Goal: Task Accomplishment & Management: Use online tool/utility

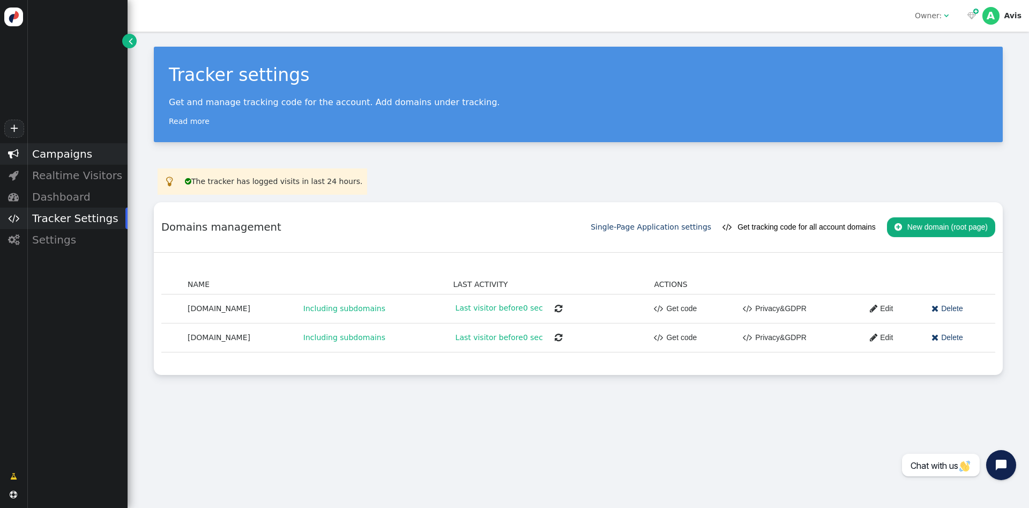
click at [76, 158] on div "Campaigns" at bounding box center [77, 153] width 101 height 21
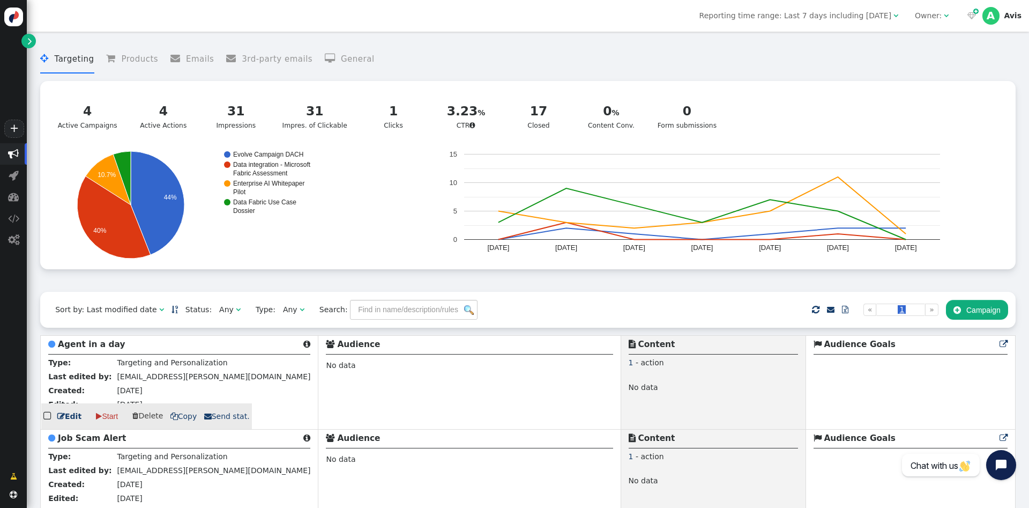
click at [131, 379] on span "[EMAIL_ADDRESS][PERSON_NAME][DOMAIN_NAME]" at bounding box center [214, 376] width 194 height 9
click at [71, 420] on link " Edit" at bounding box center [69, 416] width 24 height 11
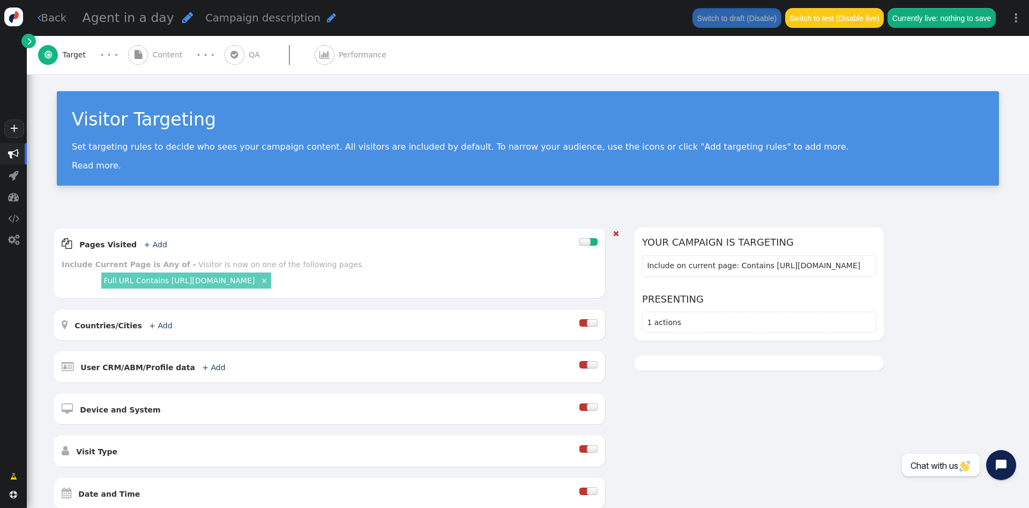
click at [255, 283] on link "Full URL Contains https://www.visionet.com/alliances/microsoft" at bounding box center [178, 280] width 151 height 9
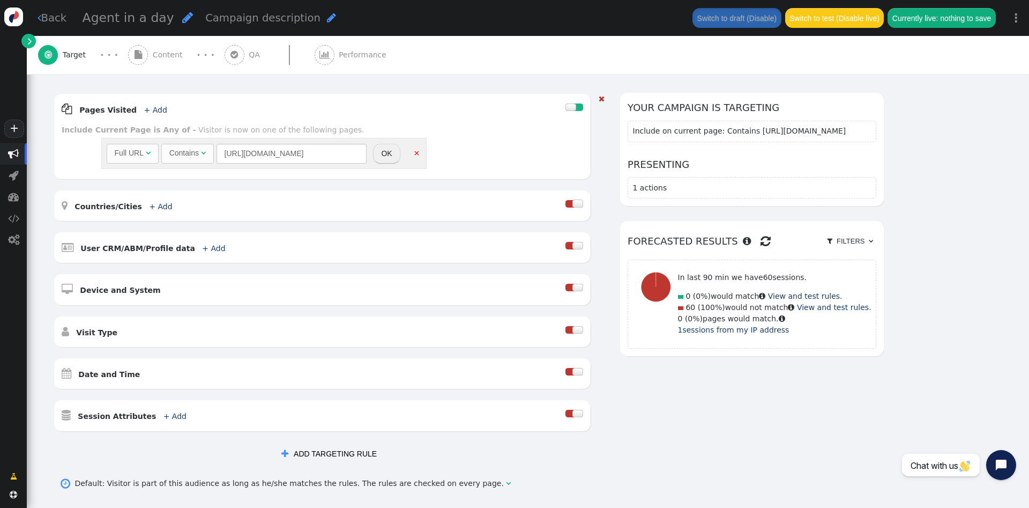
scroll to position [135, 0]
click at [396, 151] on button "OK" at bounding box center [386, 152] width 27 height 19
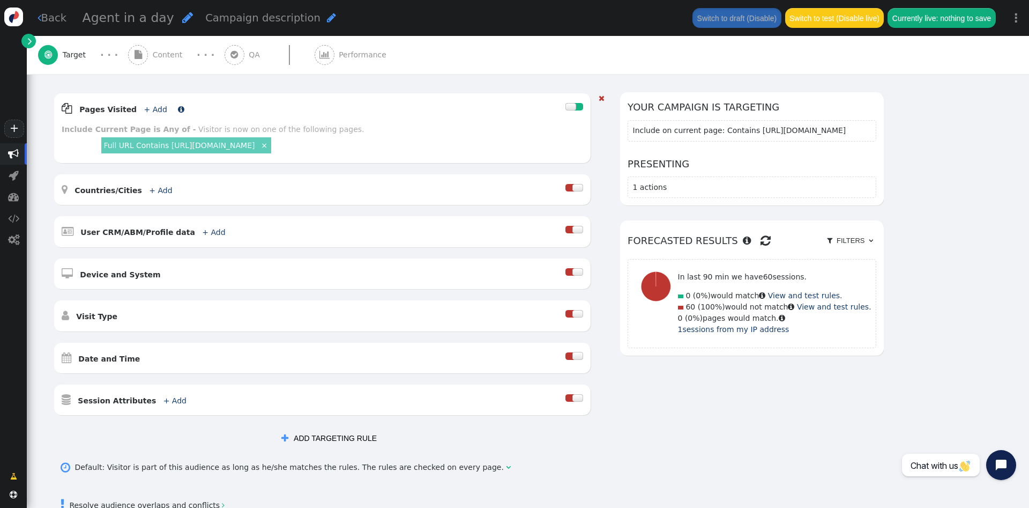
click at [151, 109] on link "+ Add" at bounding box center [155, 109] width 23 height 9
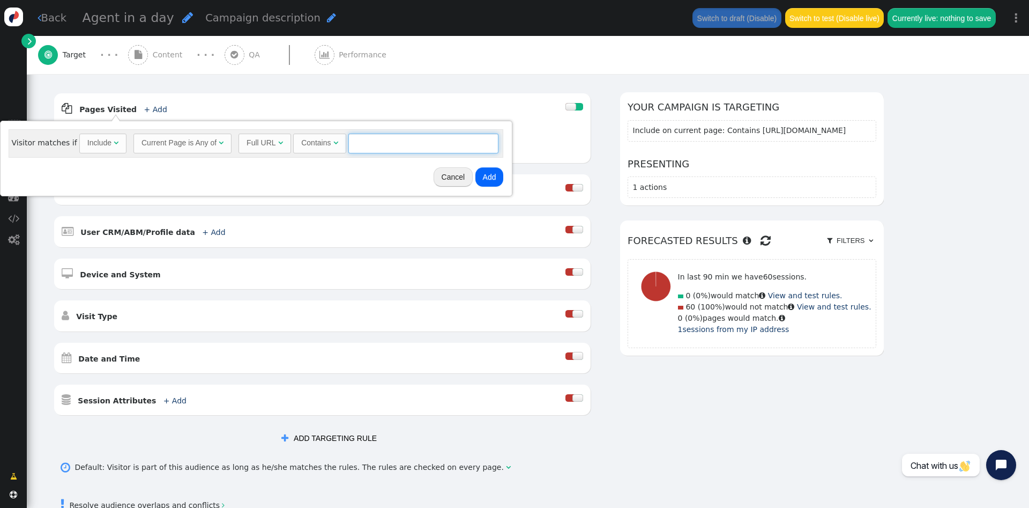
click at [372, 144] on input "text" at bounding box center [424, 143] width 150 height 19
paste input "https://www.visionet.com/en-ca"
type input "https://www.visionet.com/en-ca"
click at [484, 173] on button "Add" at bounding box center [490, 176] width 28 height 19
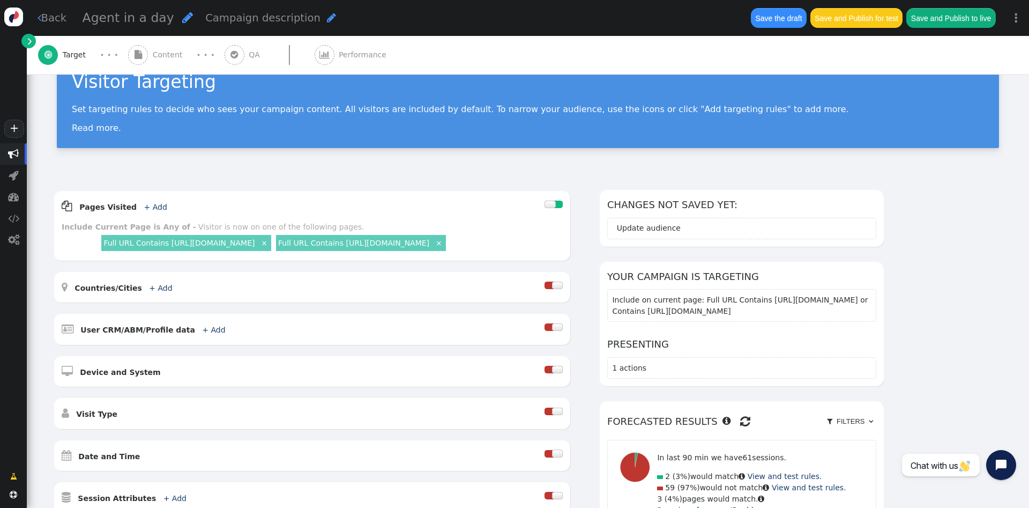
scroll to position [29, 0]
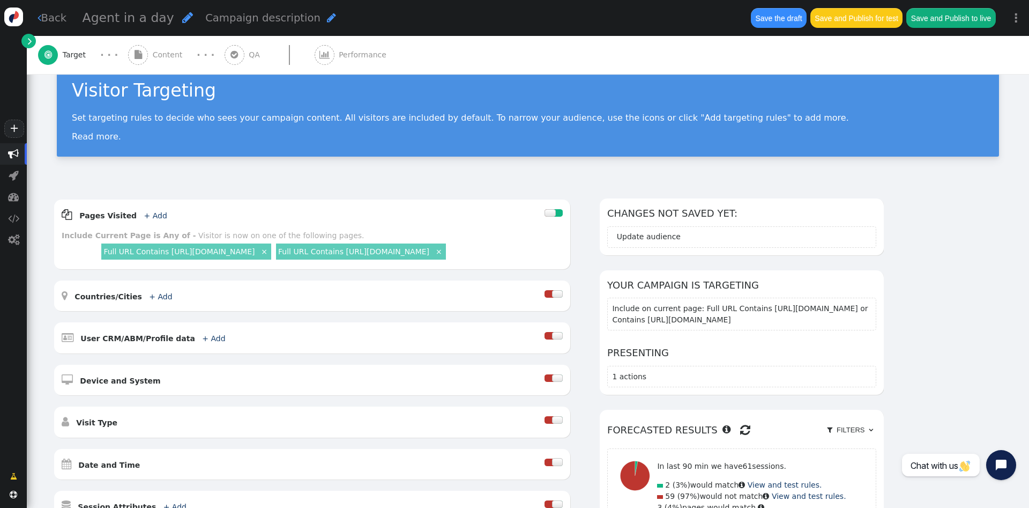
click at [147, 55] on span "" at bounding box center [138, 55] width 20 height 20
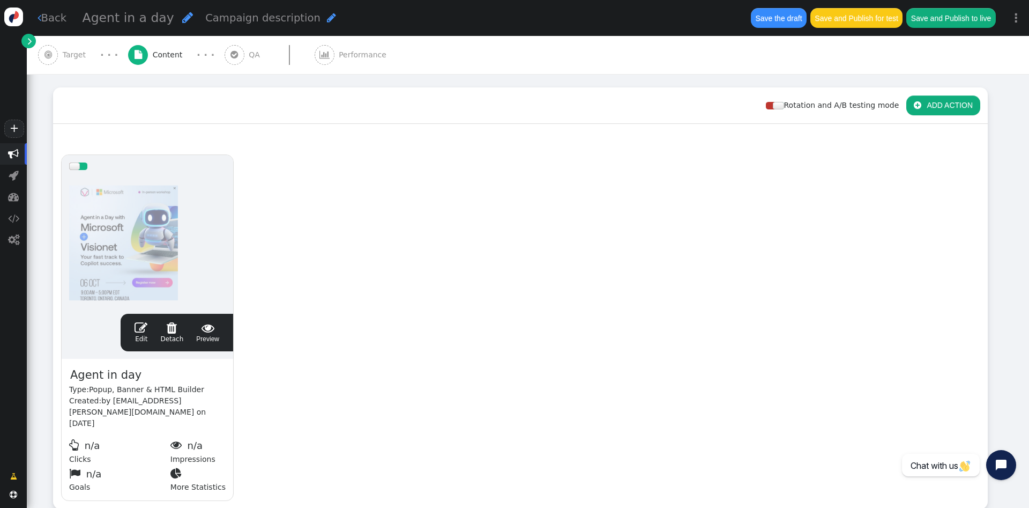
scroll to position [140, 0]
click at [146, 335] on link " Edit" at bounding box center [141, 332] width 13 height 23
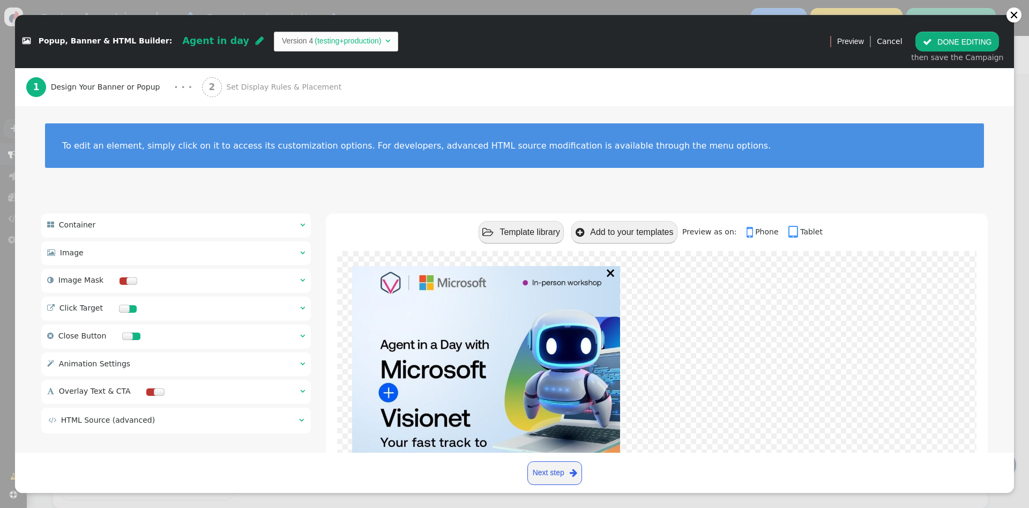
click at [256, 90] on span "Set Display Rules & Placement" at bounding box center [286, 86] width 120 height 11
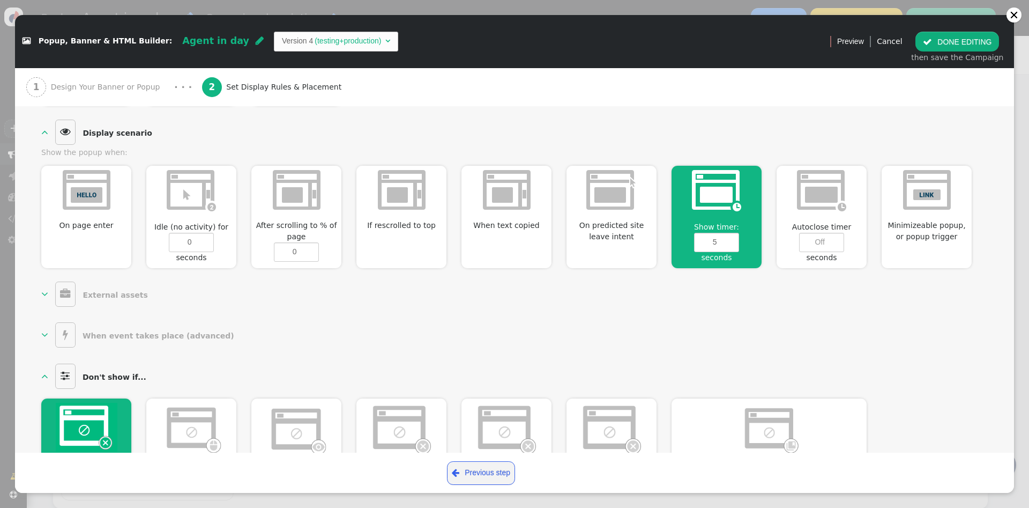
scroll to position [394, 0]
click at [731, 236] on input "6" at bounding box center [716, 241] width 45 height 19
type input "7"
click at [731, 236] on input "7" at bounding box center [716, 241] width 45 height 19
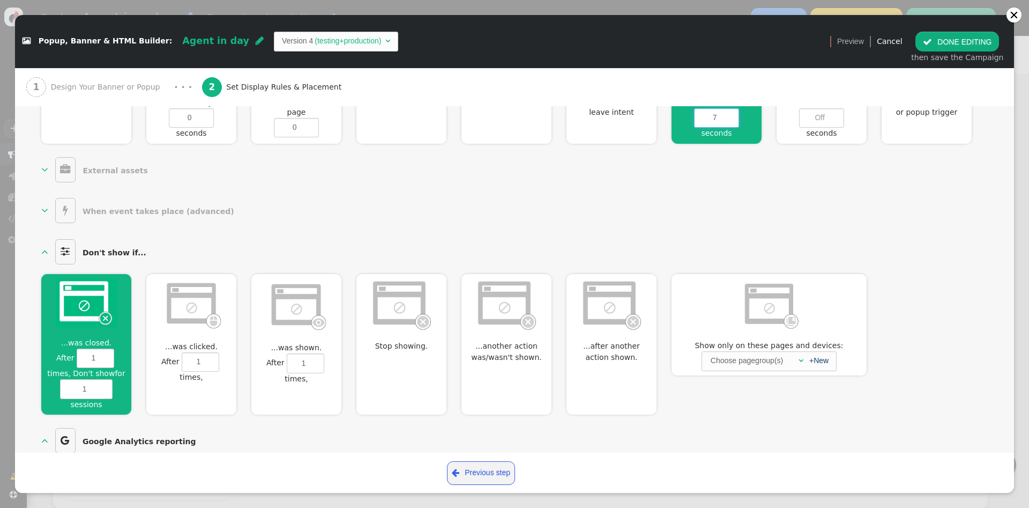
scroll to position [549, 0]
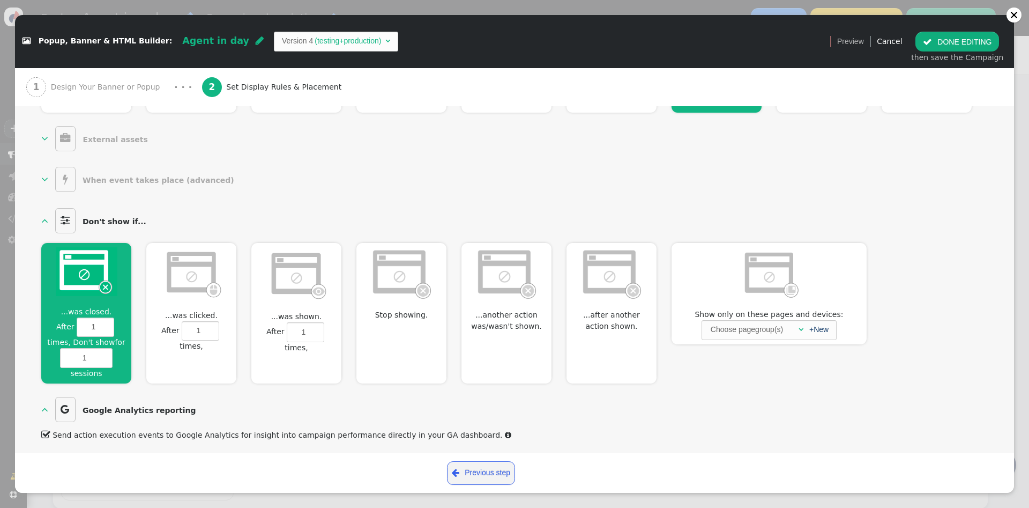
click at [976, 48] on button " DONE EDITING" at bounding box center [958, 41] width 84 height 19
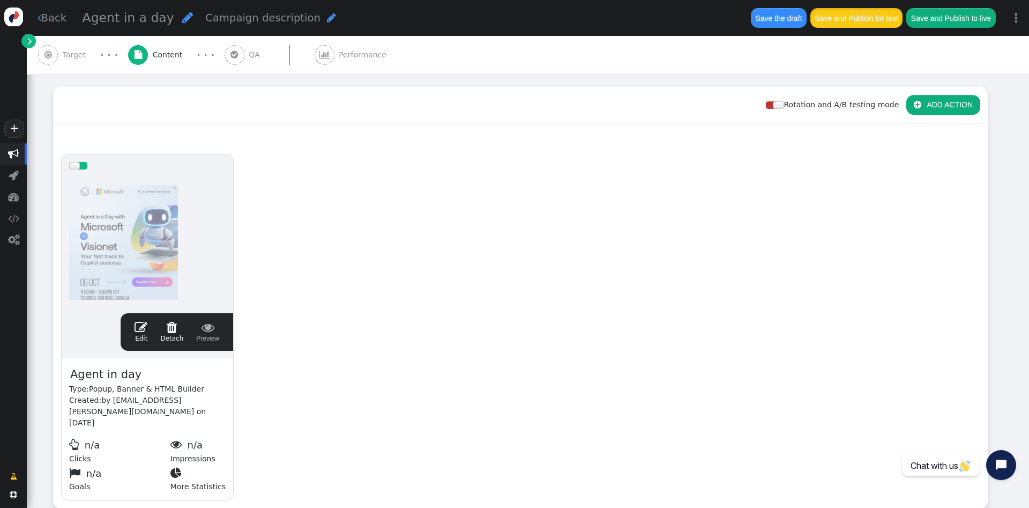
click at [845, 15] on button "Save and Publish for test" at bounding box center [857, 17] width 92 height 19
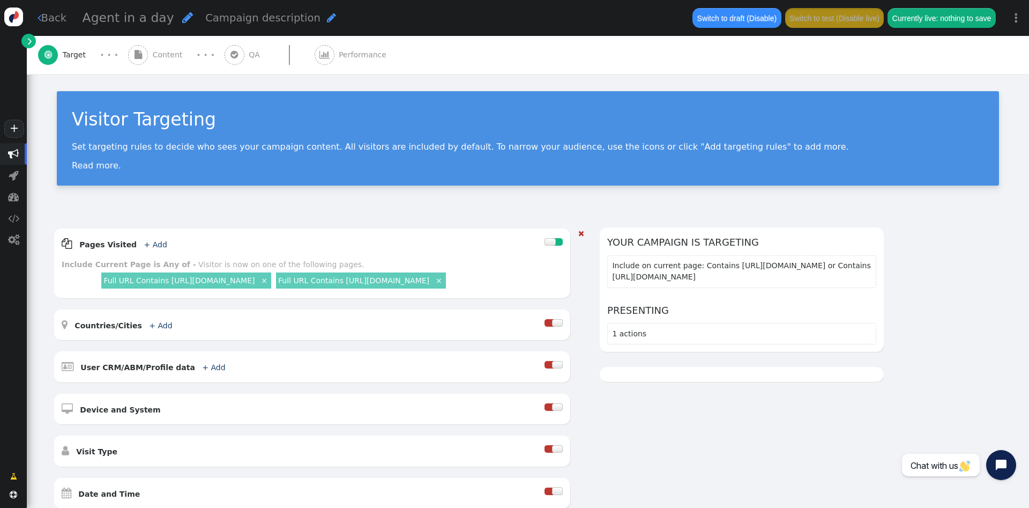
click at [388, 279] on link "Full URL Contains https://www.visionet.com/en-ca" at bounding box center [353, 280] width 151 height 9
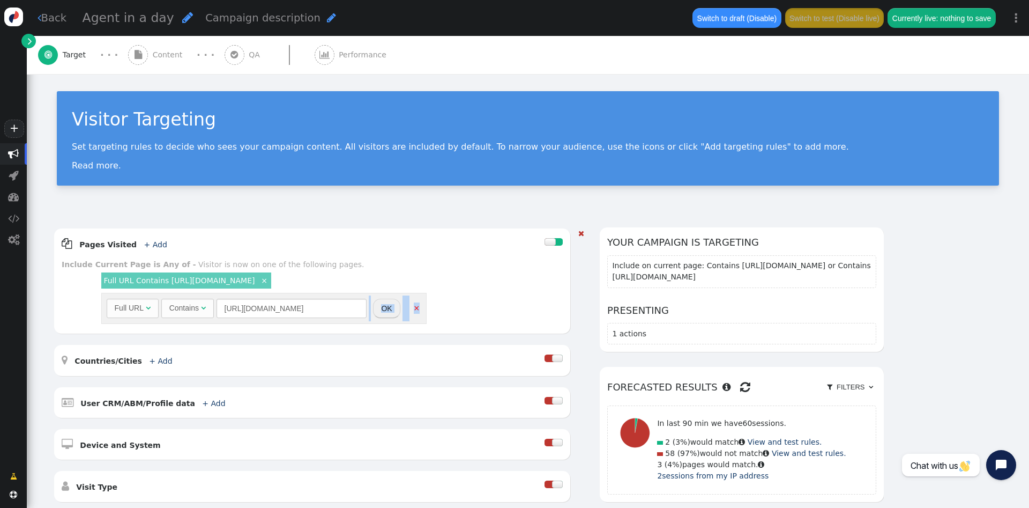
click at [335, 312] on div " Pages Visited + Add  Include Current Page is Any of - Visitor is now on one …" at bounding box center [312, 280] width 516 height 105
click at [335, 312] on input "https://www.visionet.com/en-ca" at bounding box center [292, 308] width 150 height 19
click at [179, 308] on div "Contains" at bounding box center [183, 307] width 29 height 11
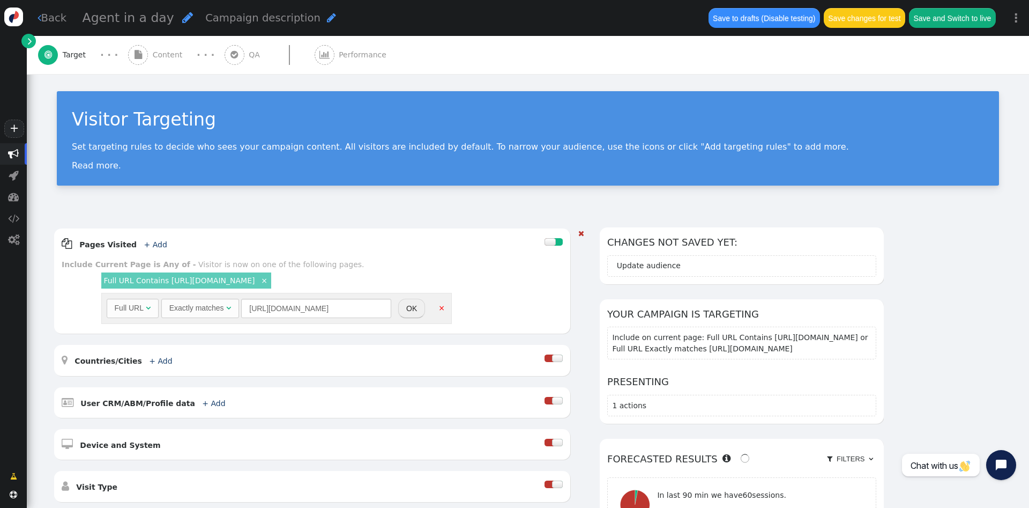
click at [414, 312] on button "OK" at bounding box center [411, 308] width 27 height 19
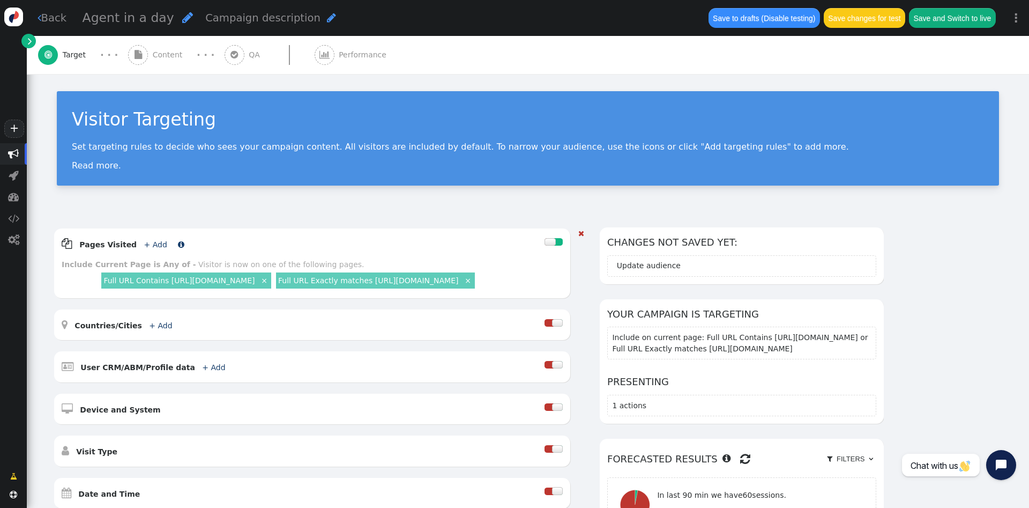
click at [145, 243] on link "+ Add" at bounding box center [155, 244] width 23 height 9
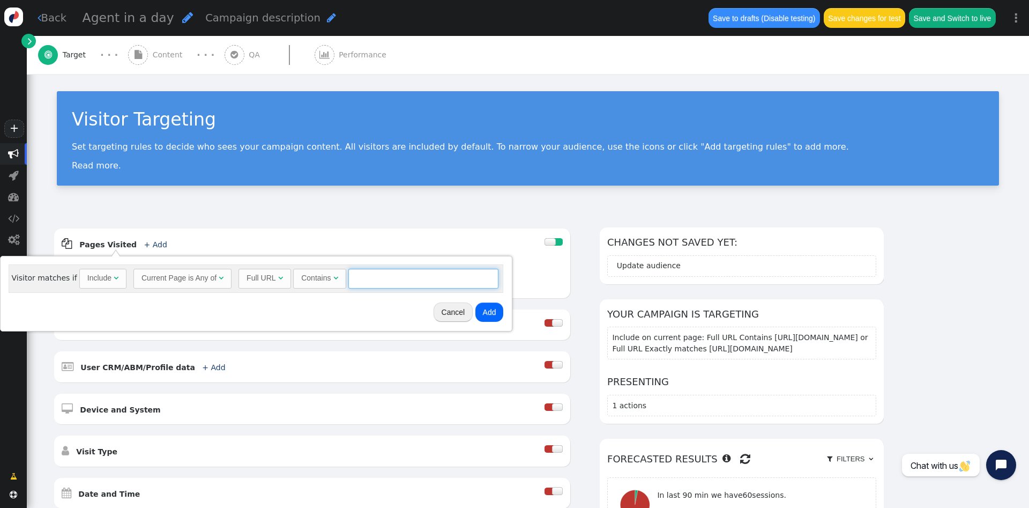
click at [359, 281] on input "text" at bounding box center [424, 278] width 150 height 19
paste input "https://www.visionet.com/en-ca/alliances/microsoft"
click at [312, 276] on div "Contains" at bounding box center [315, 277] width 29 height 11
type input "https://www.visionet.com/en-ca/alliances/microsoft"
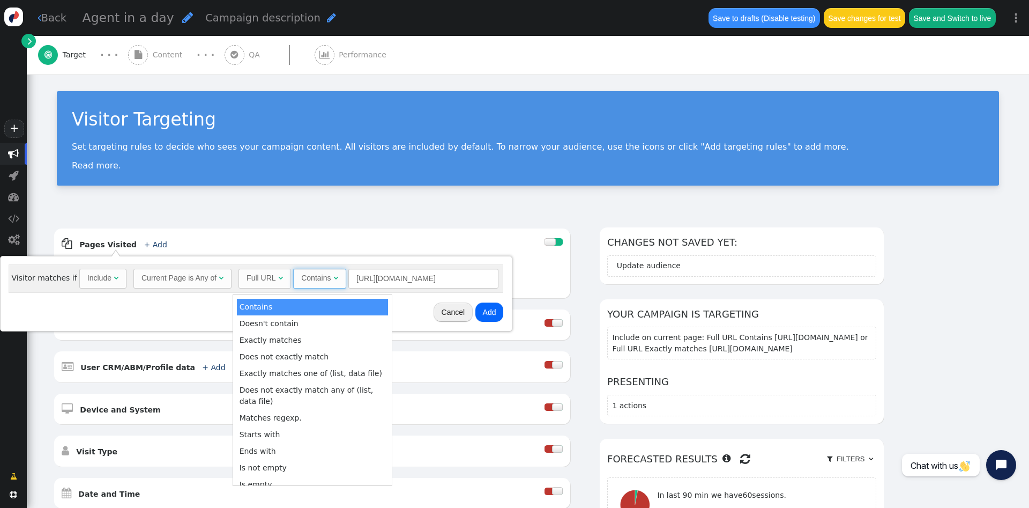
scroll to position [0, 0]
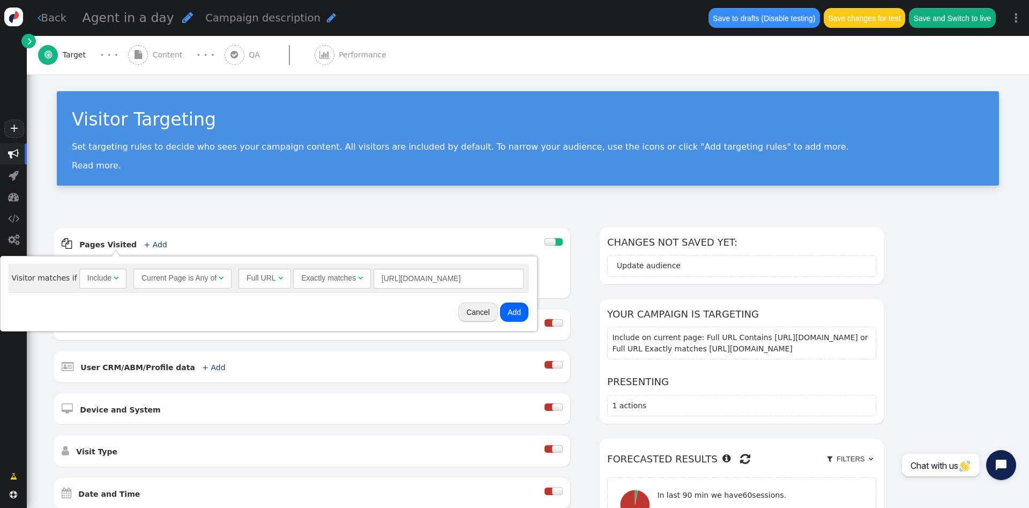
click at [500, 305] on button "Add" at bounding box center [514, 311] width 28 height 19
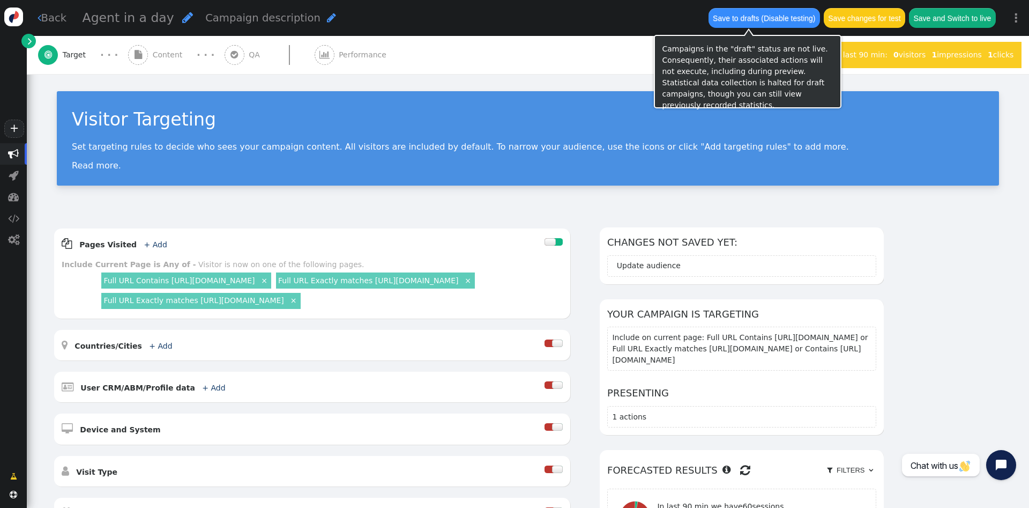
click at [795, 25] on button "Save to drafts (Disable testing)" at bounding box center [765, 17] width 112 height 19
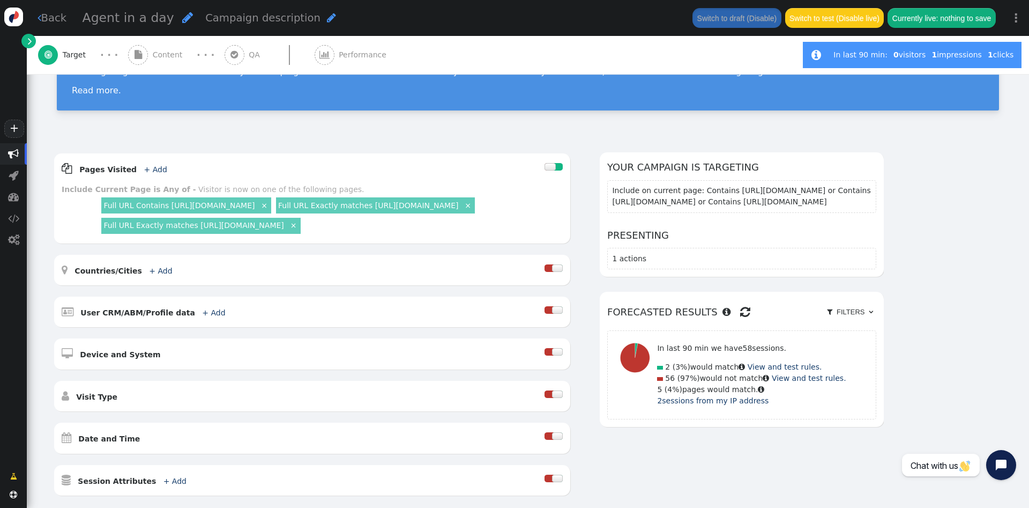
scroll to position [68, 0]
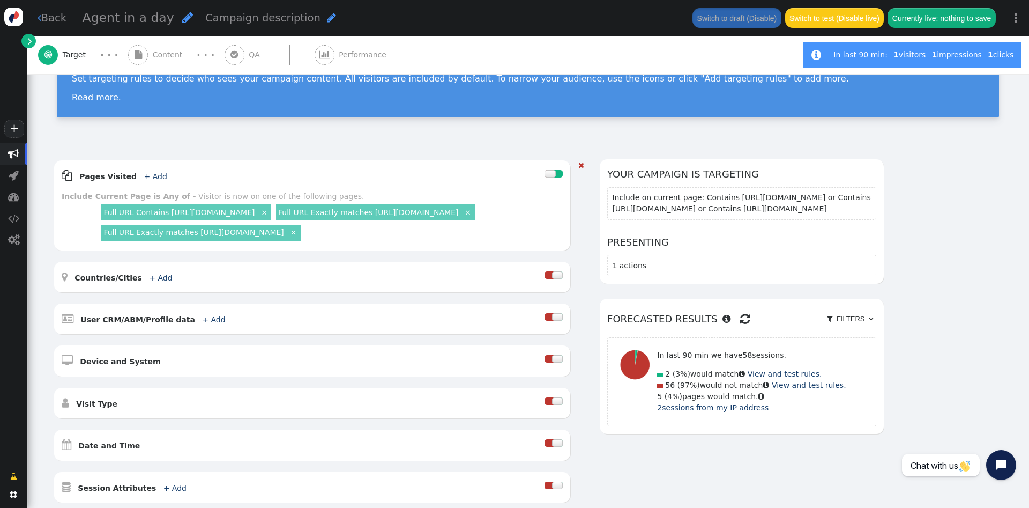
click at [255, 213] on link "Full URL Contains https://www.visionet.com/alliances/microsoft" at bounding box center [178, 212] width 151 height 9
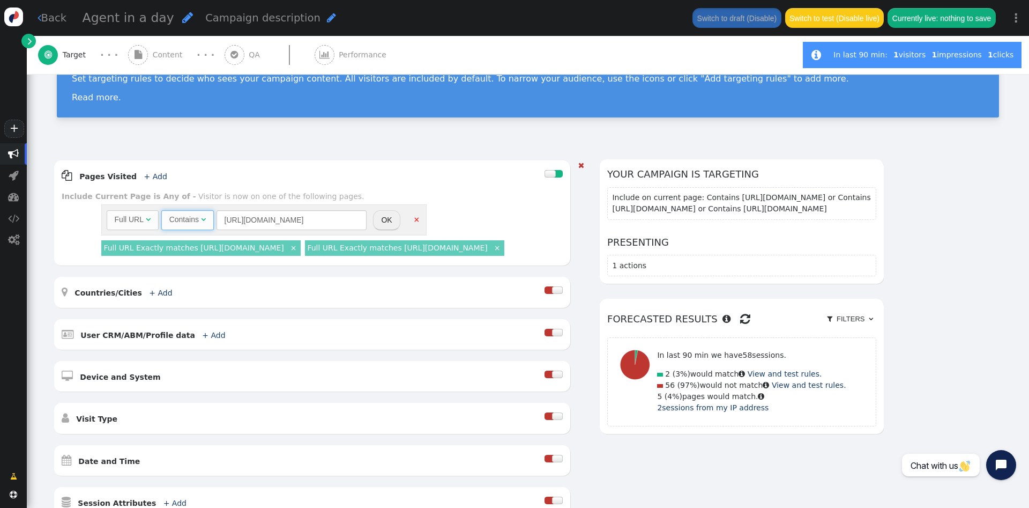
click at [206, 225] on span "Contains " at bounding box center [187, 219] width 53 height 19
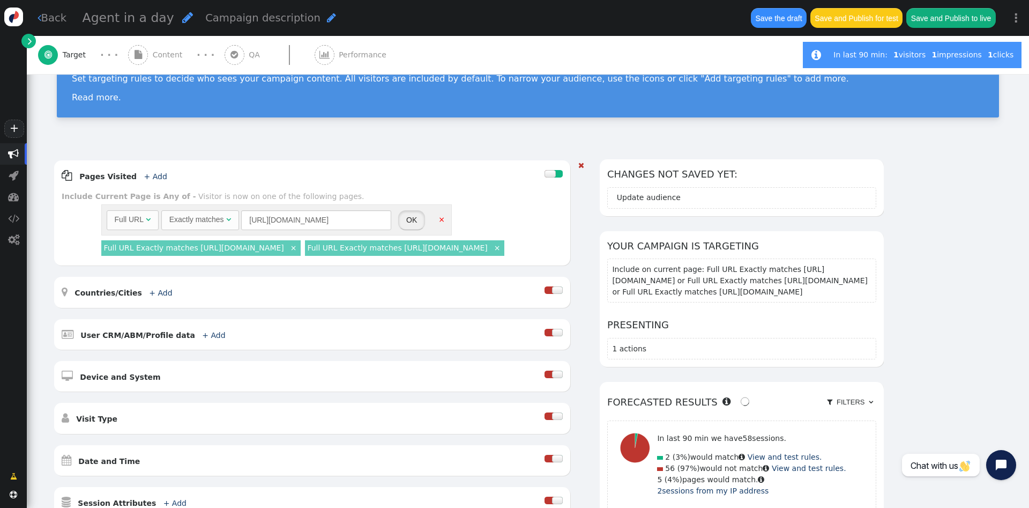
click at [402, 220] on button "OK" at bounding box center [411, 219] width 27 height 19
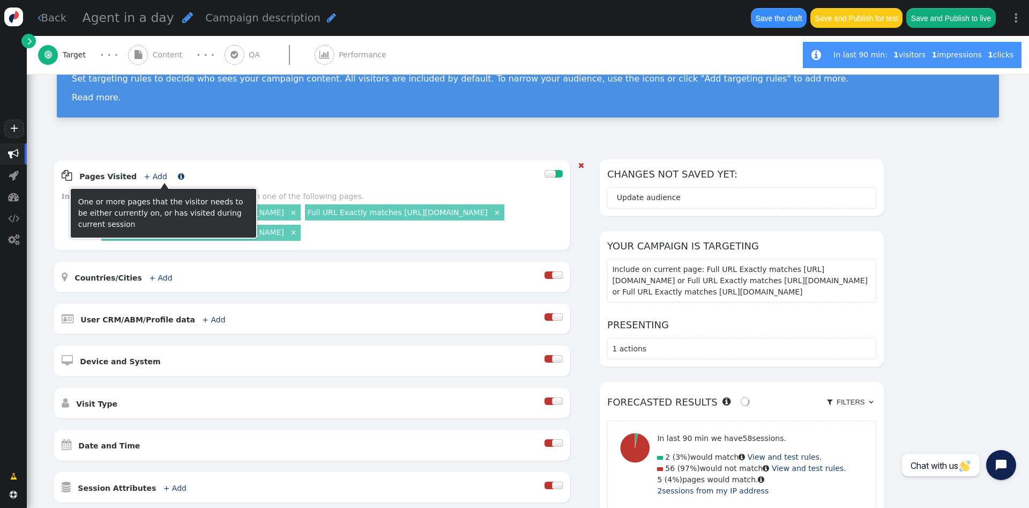
click at [152, 175] on span "+ Add" at bounding box center [154, 176] width 31 height 9
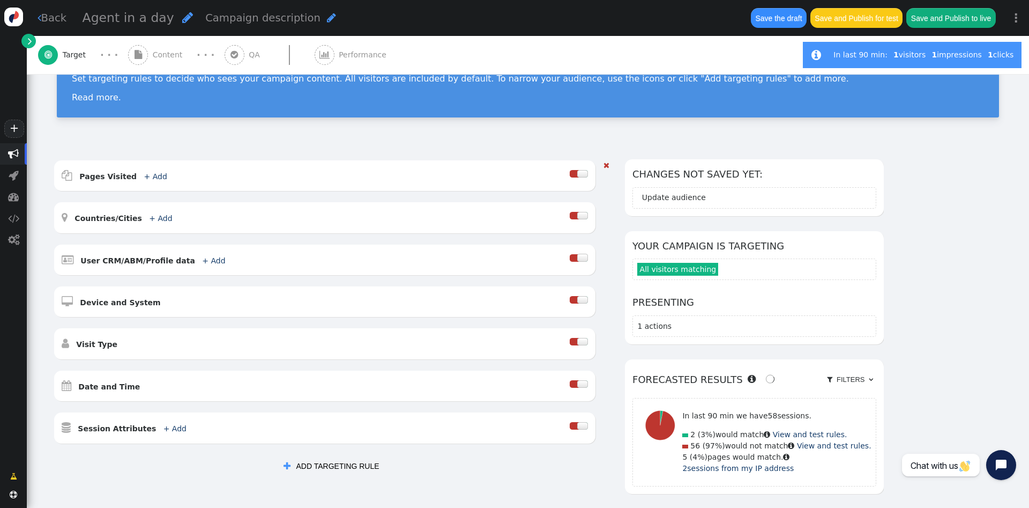
click at [586, 180] on div at bounding box center [579, 176] width 18 height 16
click at [584, 179] on div at bounding box center [579, 176] width 18 height 16
click at [579, 174] on div at bounding box center [574, 174] width 9 height 8
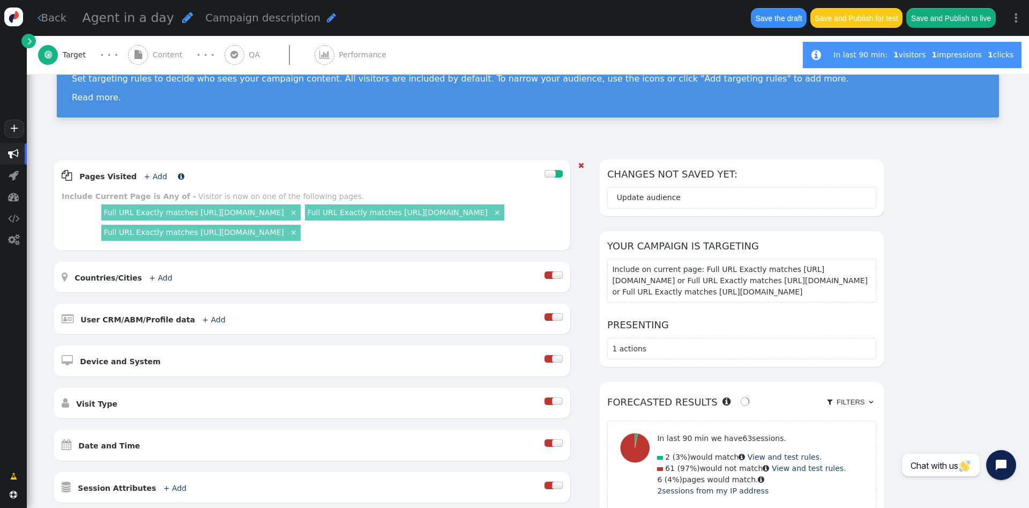
click at [147, 173] on link "+ Add" at bounding box center [155, 176] width 23 height 9
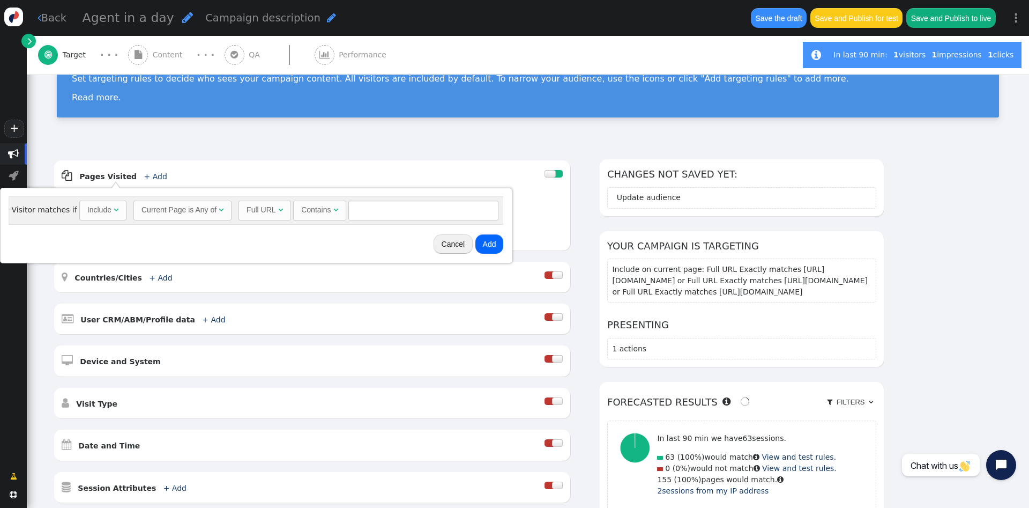
click at [322, 209] on div "Contains" at bounding box center [315, 209] width 29 height 11
click at [387, 214] on input "text" at bounding box center [449, 210] width 150 height 19
paste input "https://www.visionet.com/alliances/microsoft"
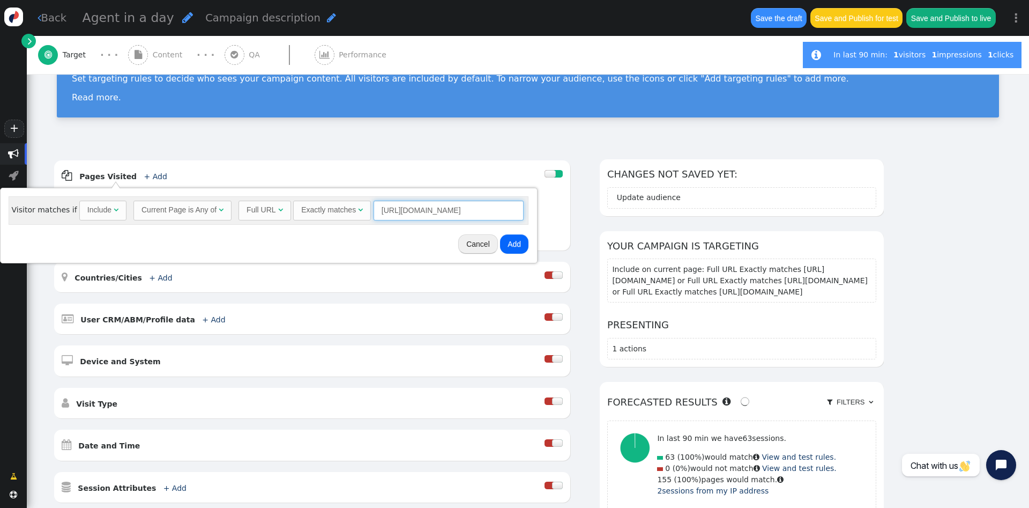
scroll to position [0, 12]
type input "https://www.visionet.com/alliances/microsoft"
click at [471, 250] on button "Cancel" at bounding box center [478, 243] width 40 height 19
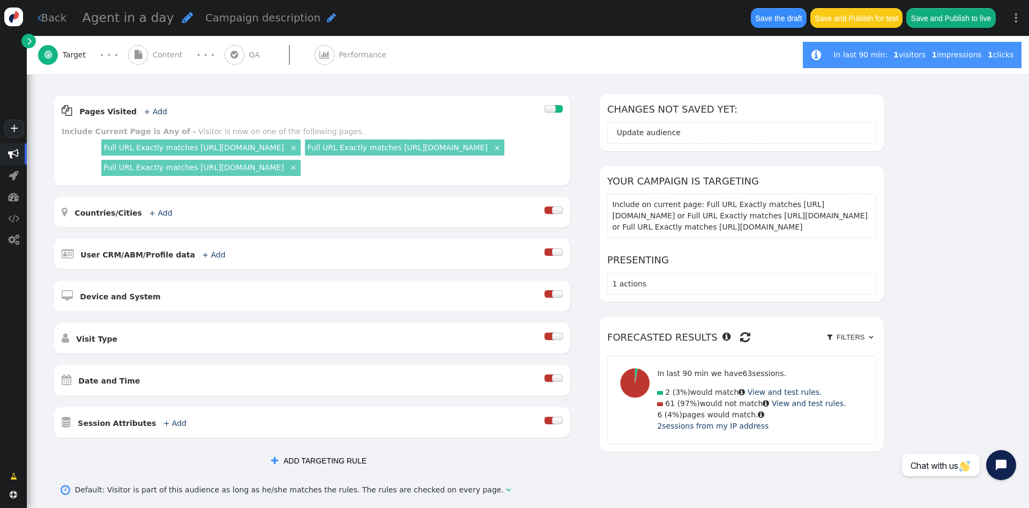
scroll to position [132, 0]
click at [145, 114] on link "+ Add" at bounding box center [155, 112] width 23 height 9
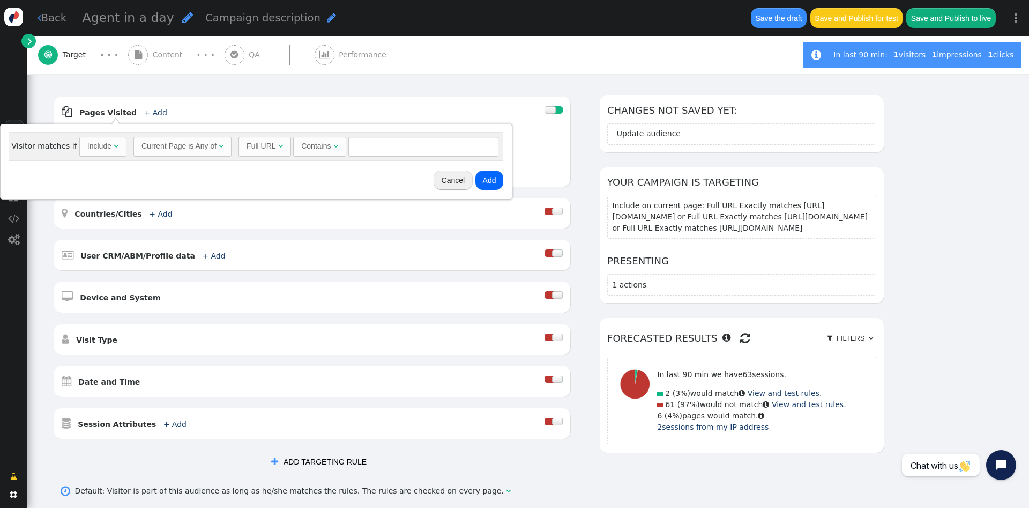
click at [321, 145] on div "Contains" at bounding box center [315, 145] width 29 height 11
click at [393, 145] on input "text" at bounding box center [449, 146] width 150 height 19
paste input "https://www.visionet.com/solutions/microsoft-solutions/dynamics-365-crm"
type input "https://www.visionet.com/solutions/microsoft-solutions/dynamics-365-crm"
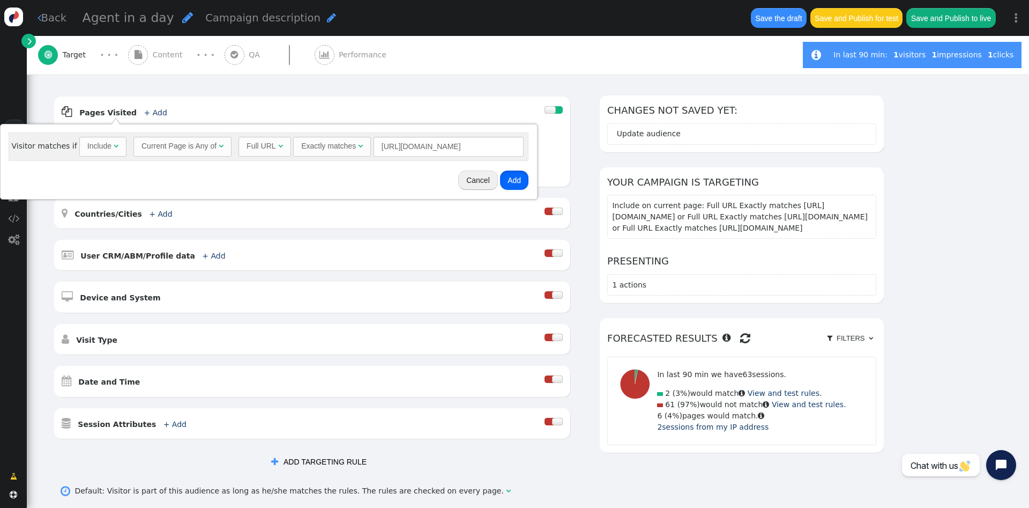
scroll to position [0, 0]
click at [500, 180] on button "Add" at bounding box center [514, 180] width 28 height 19
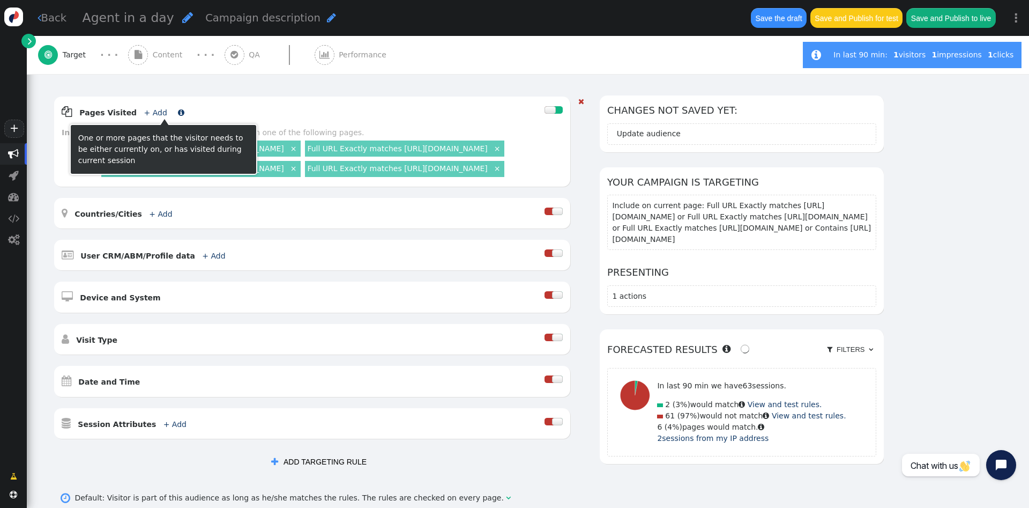
click at [149, 109] on link "+ Add" at bounding box center [155, 112] width 23 height 9
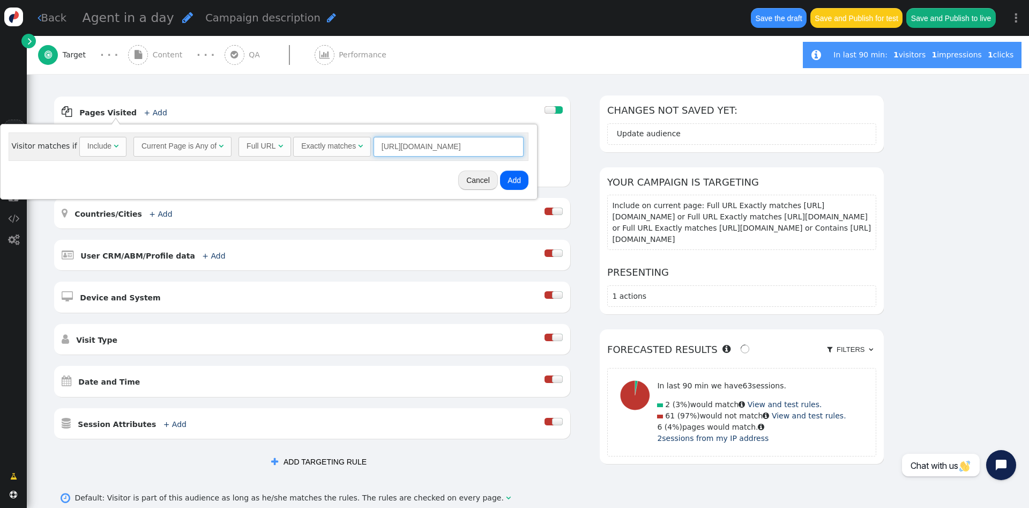
click at [424, 142] on input "https://www.visionet.com/solutions/microsoft-solutions/dynamics-365-crm" at bounding box center [449, 146] width 150 height 19
paste input "power-platfo"
type input "https://www.visionet.com/solutions/microsoft-solutions/dynamics-365-power-platf…"
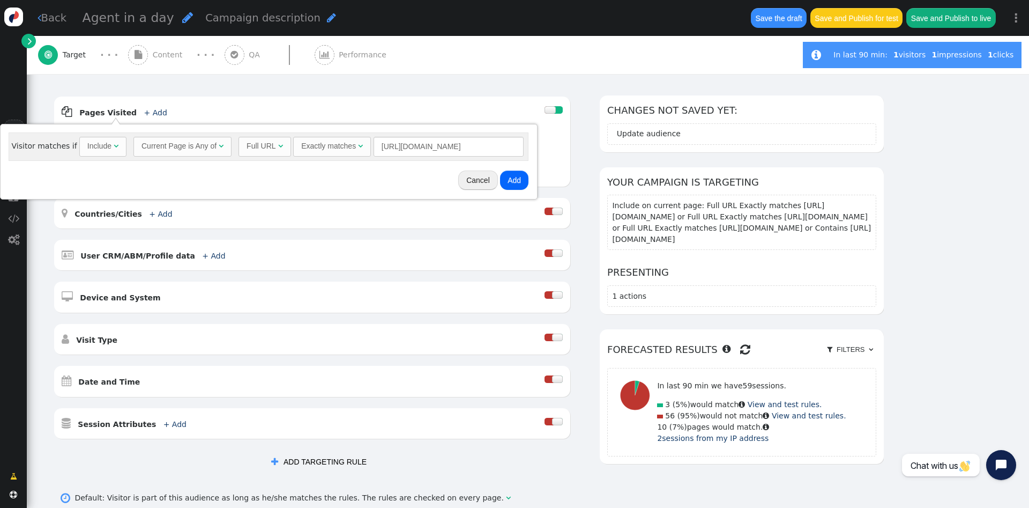
click at [515, 181] on button "Add" at bounding box center [514, 180] width 28 height 19
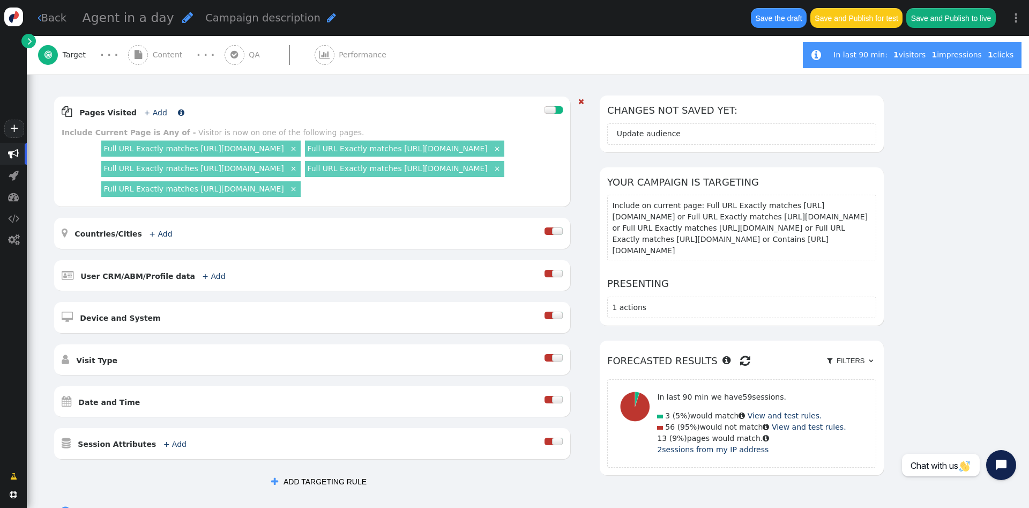
click at [144, 112] on link "+ Add" at bounding box center [155, 112] width 23 height 9
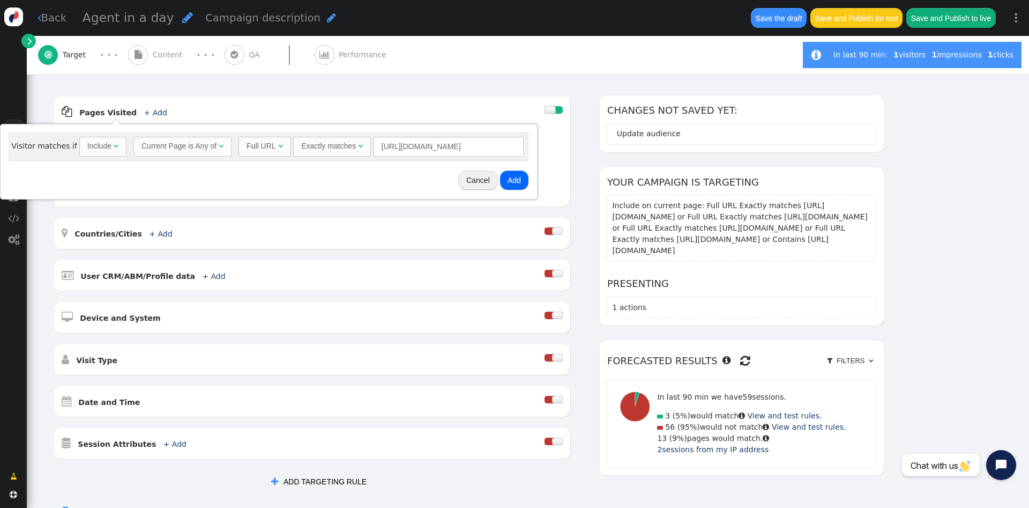
click at [461, 161] on div "Visitor matches if Include  Current Page is Any of  Full URL  Exactly matche…" at bounding box center [268, 161] width 529 height 67
click at [464, 149] on input "https://www.visionet.com/solutions/microsoft-solutions/dynamics-365-power-platf…" at bounding box center [449, 146] width 150 height 19
paste input "en-ca/solutions/microsoft-solutions/dynamics-365-c"
type input "https://www.visionet.com/en-ca/solutions/microsoft-solutions/dynamics-365-crm"
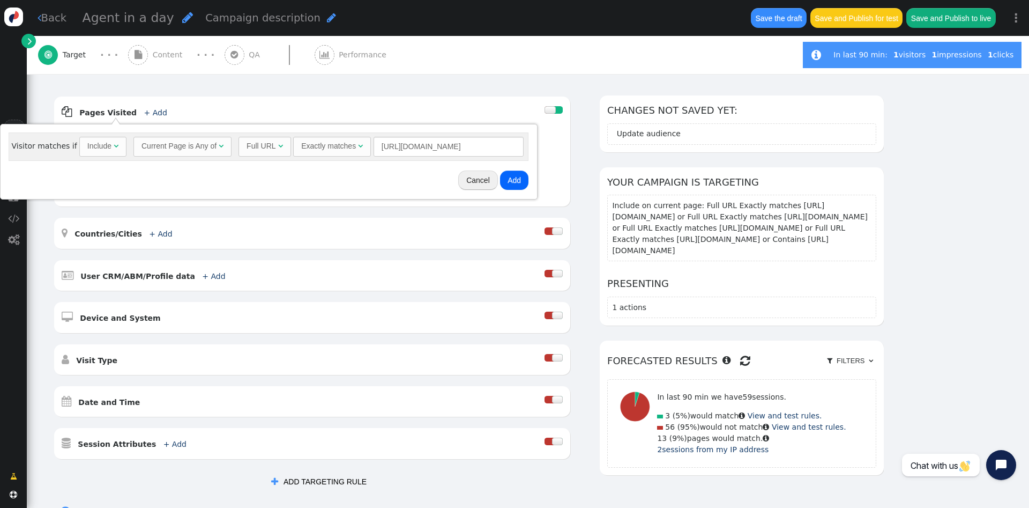
click at [502, 181] on button "Add" at bounding box center [514, 180] width 28 height 19
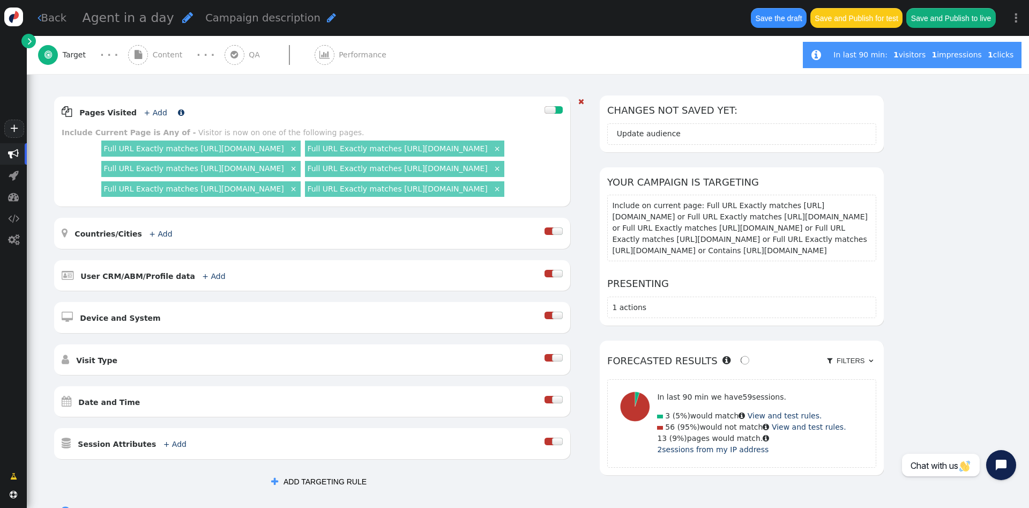
click at [149, 114] on link "+ Add" at bounding box center [155, 112] width 23 height 9
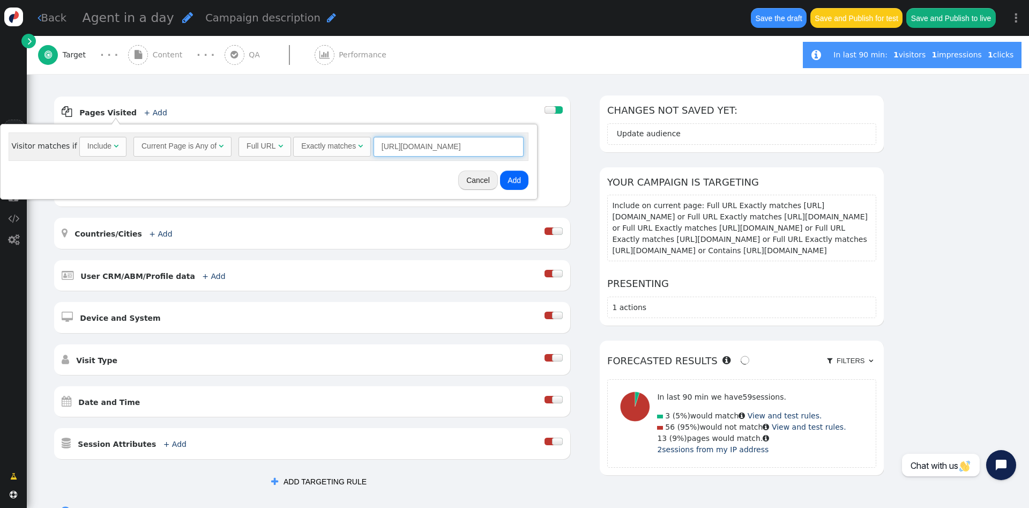
click at [396, 154] on input "https://www.visionet.com/en-ca/solutions/microsoft-solutions/dynamics-365-crm" at bounding box center [449, 146] width 150 height 19
paste input "power-platfo"
type input "https://www.visionet.com/en-ca/solutions/microsoft-solutions/dynamics-365-power…"
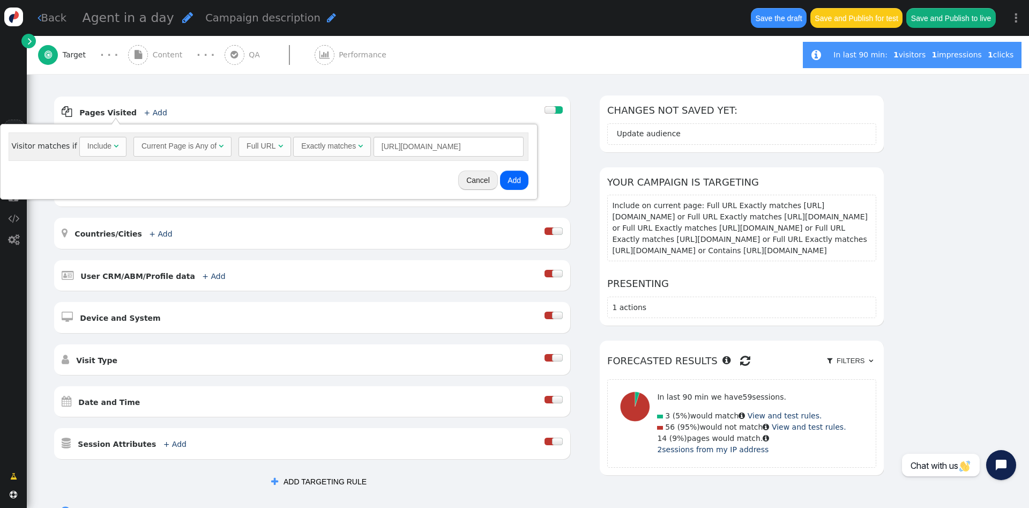
click at [510, 177] on button "Add" at bounding box center [514, 180] width 28 height 19
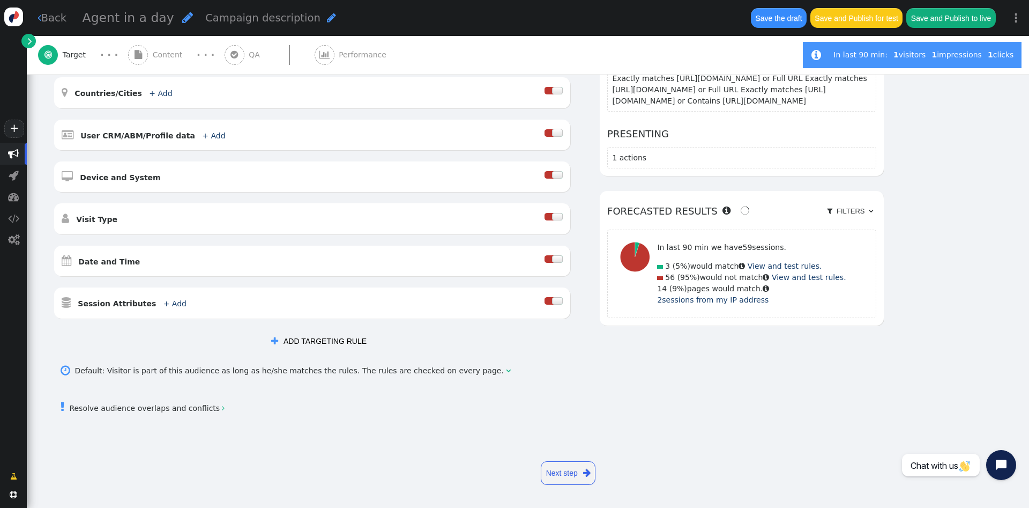
scroll to position [354, 0]
click at [143, 58] on span "" at bounding box center [138, 55] width 20 height 20
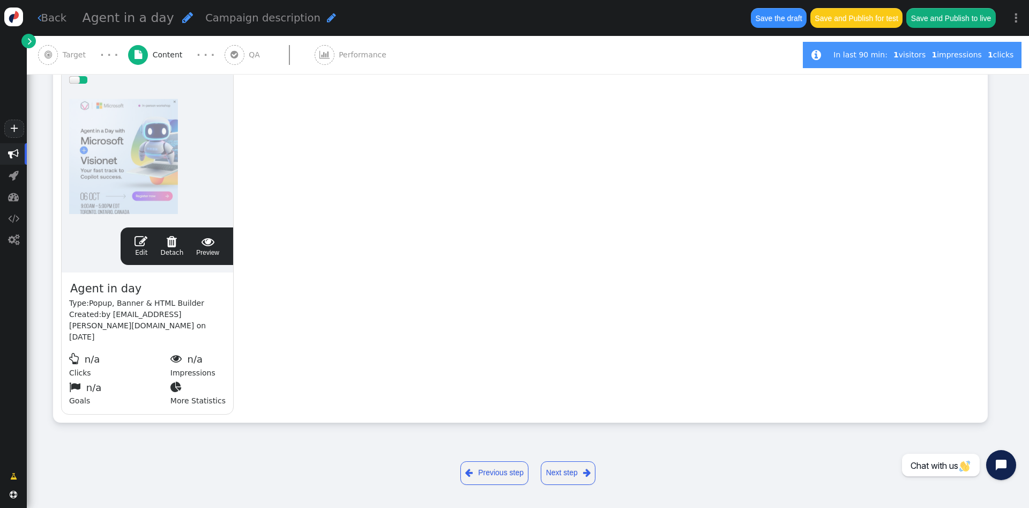
scroll to position [200, 0]
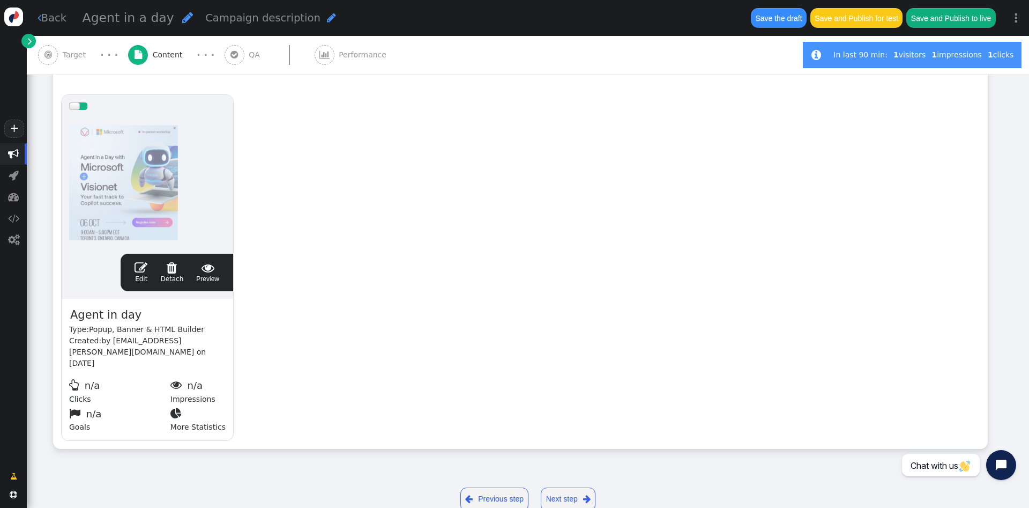
click at [141, 269] on span "" at bounding box center [141, 267] width 13 height 13
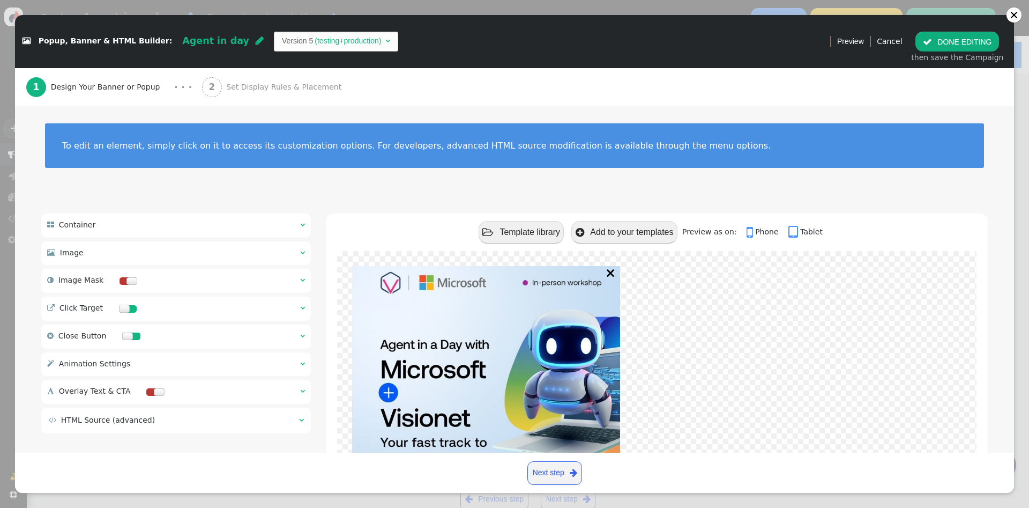
click at [202, 81] on span "2" at bounding box center [212, 87] width 20 height 20
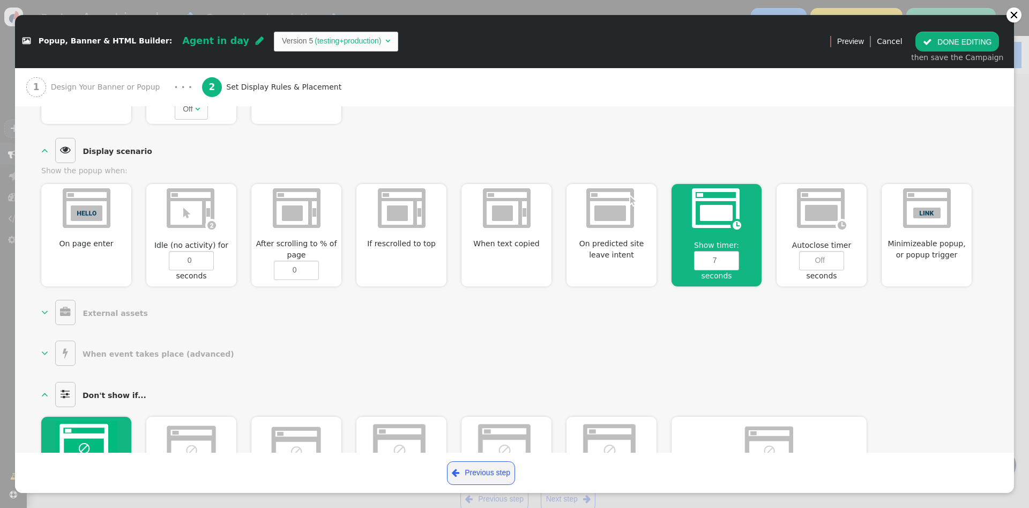
scroll to position [374, 0]
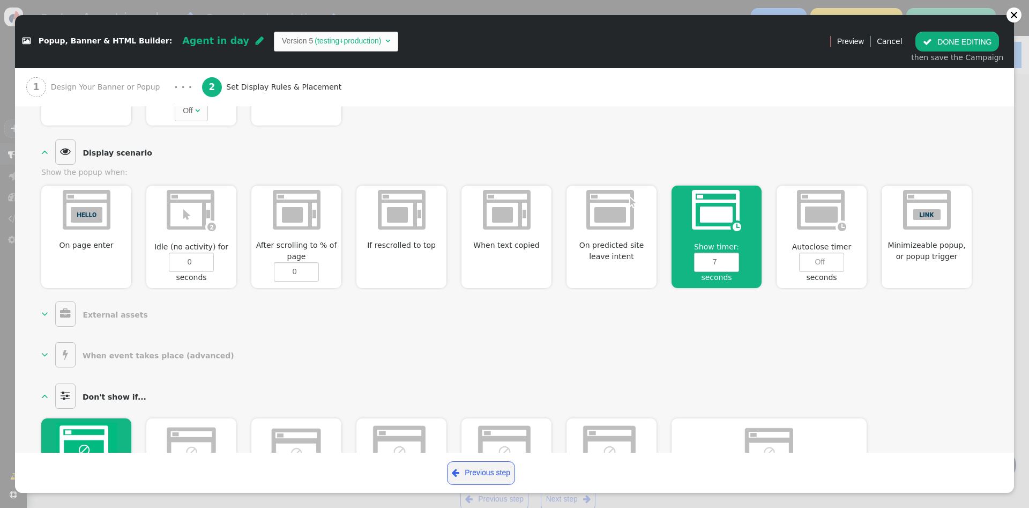
click at [624, 255] on span "On predicted site leave intent" at bounding box center [612, 251] width 90 height 23
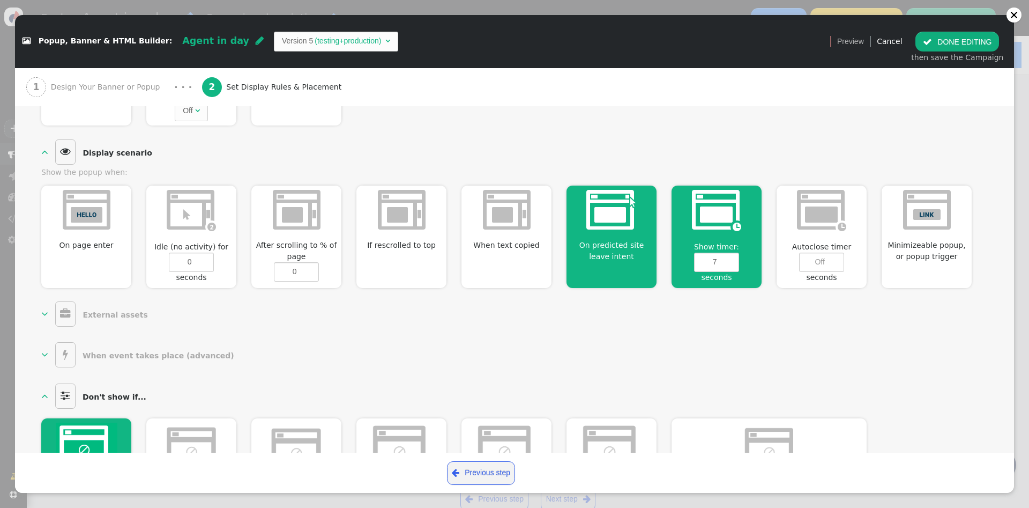
click at [405, 253] on span at bounding box center [401, 253] width 9 height 4
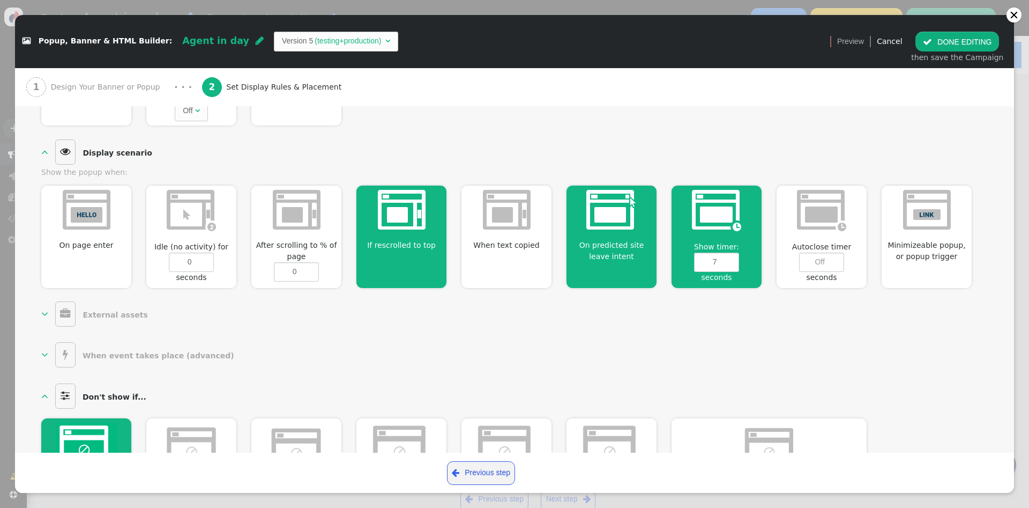
click at [412, 249] on span "If rescrolled to top" at bounding box center [402, 245] width 78 height 11
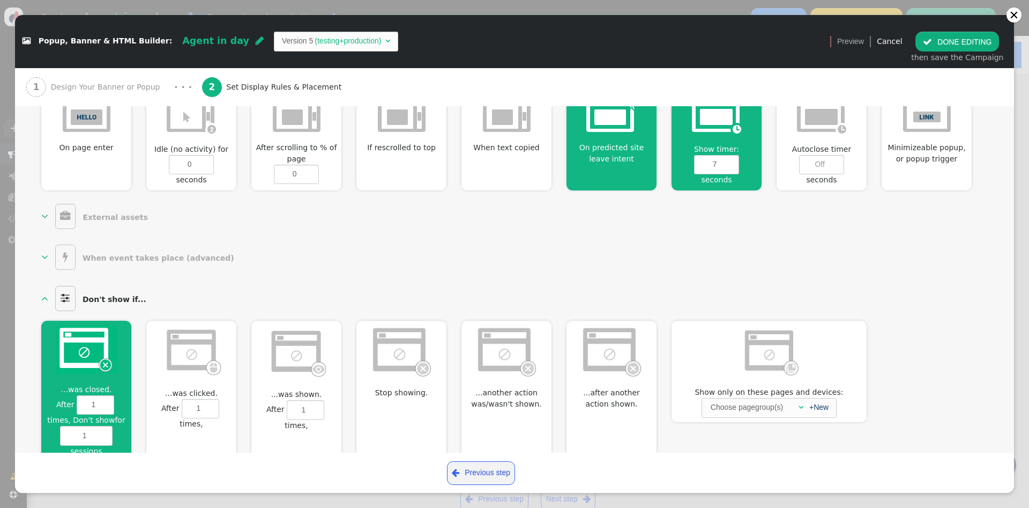
scroll to position [499, 0]
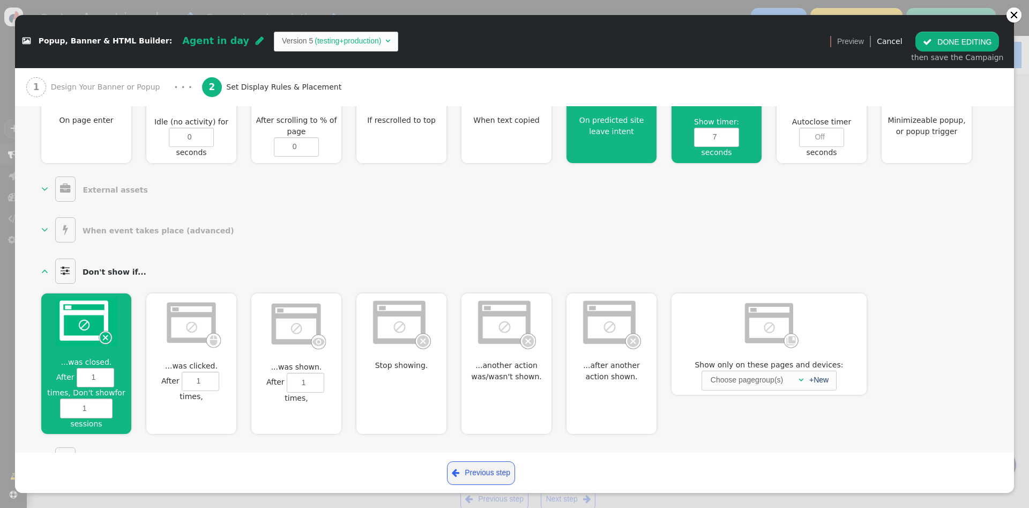
click at [948, 39] on button " DONE EDITING" at bounding box center [958, 41] width 84 height 19
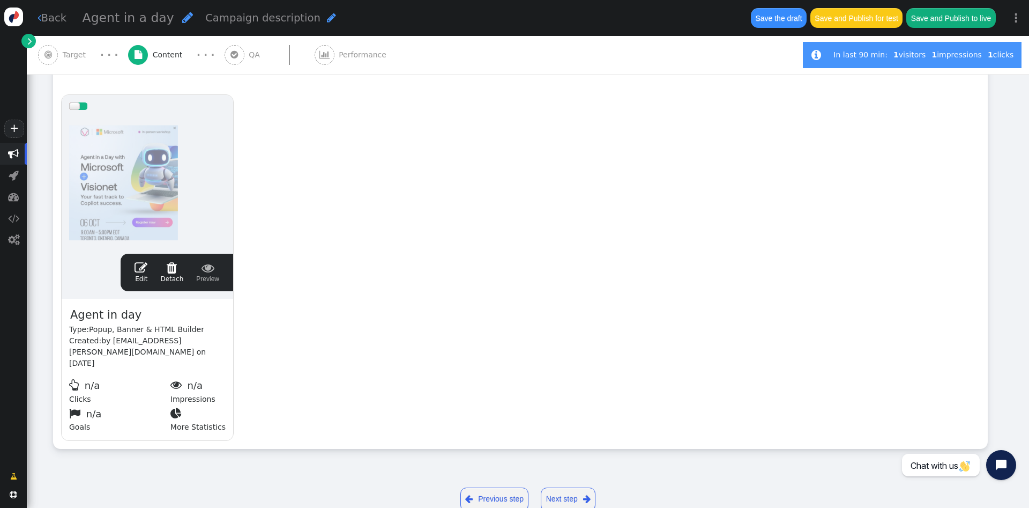
click at [880, 20] on button "Save and Publish for test" at bounding box center [857, 17] width 92 height 19
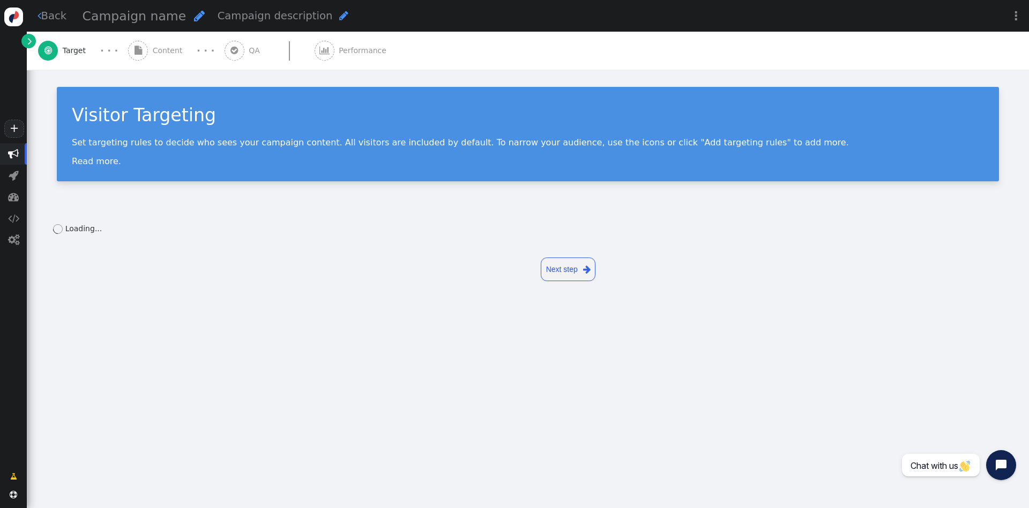
click at [233, 50] on span "" at bounding box center [235, 51] width 20 height 20
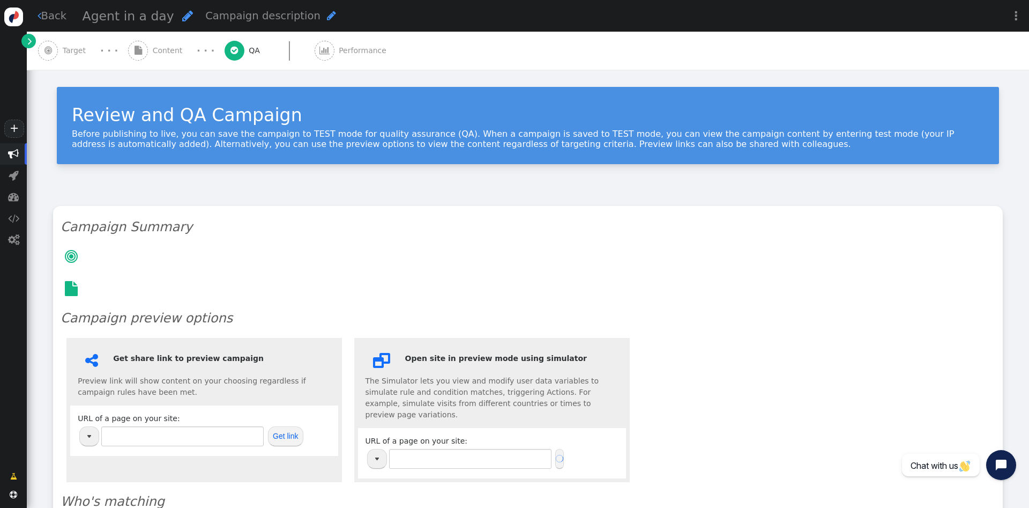
type input "https://www.visionet.com/"
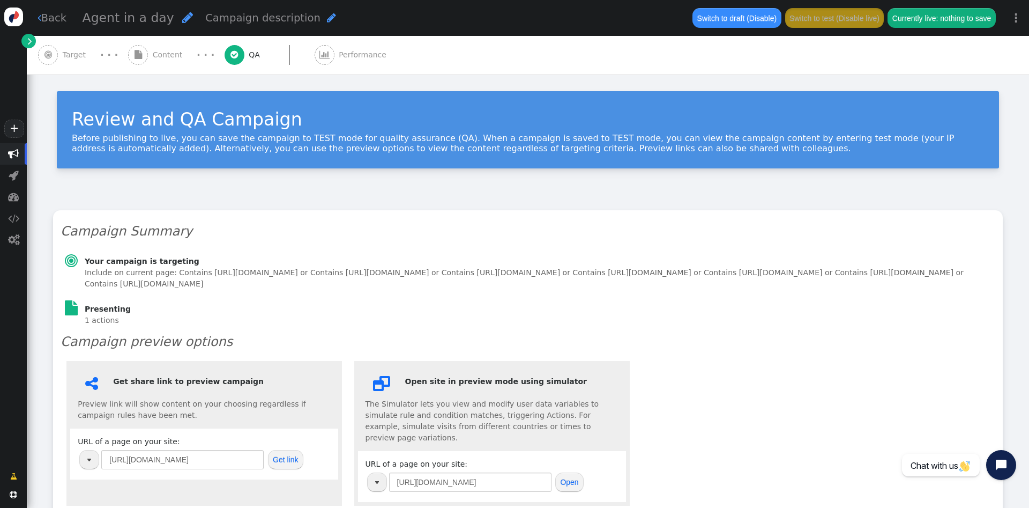
click at [209, 436] on div " Get share link to preview campaign Preview link will show content on your cho…" at bounding box center [204, 433] width 276 height 144
click at [211, 464] on input "https://www.visionet.com/" at bounding box center [182, 459] width 162 height 19
paste input "en-ca"
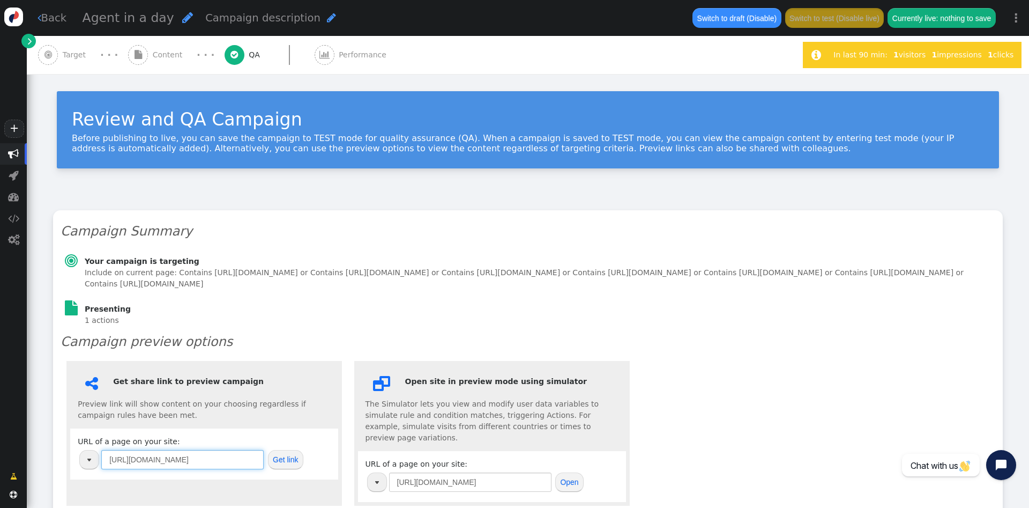
type input "https://www.visionet.com/en-ca"
click at [286, 469] on button "Get link" at bounding box center [285, 459] width 35 height 19
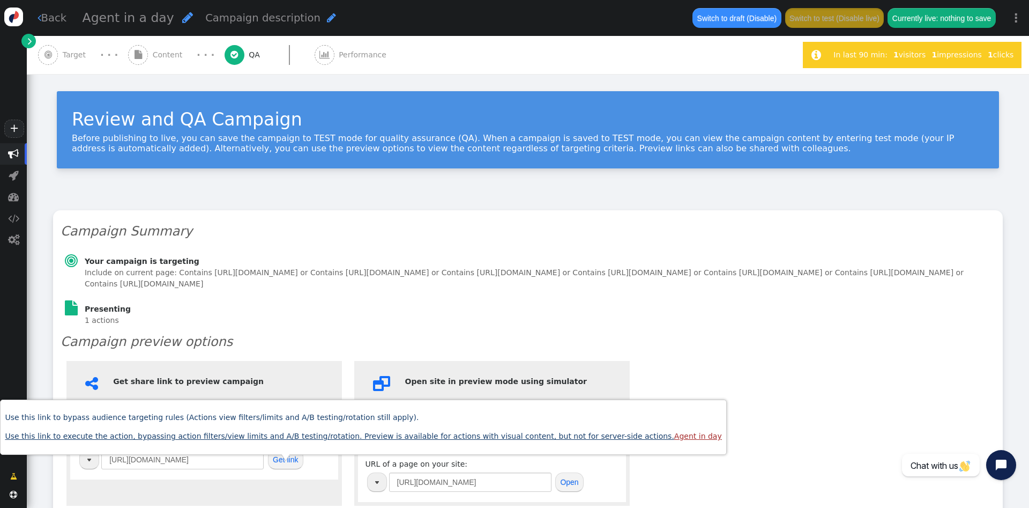
click at [363, 433] on link "Use this link to execute the action, bypassing action filters/view limits and A…" at bounding box center [363, 436] width 717 height 9
click at [428, 326] on section "1 actions Agent in day" at bounding box center [539, 320] width 909 height 11
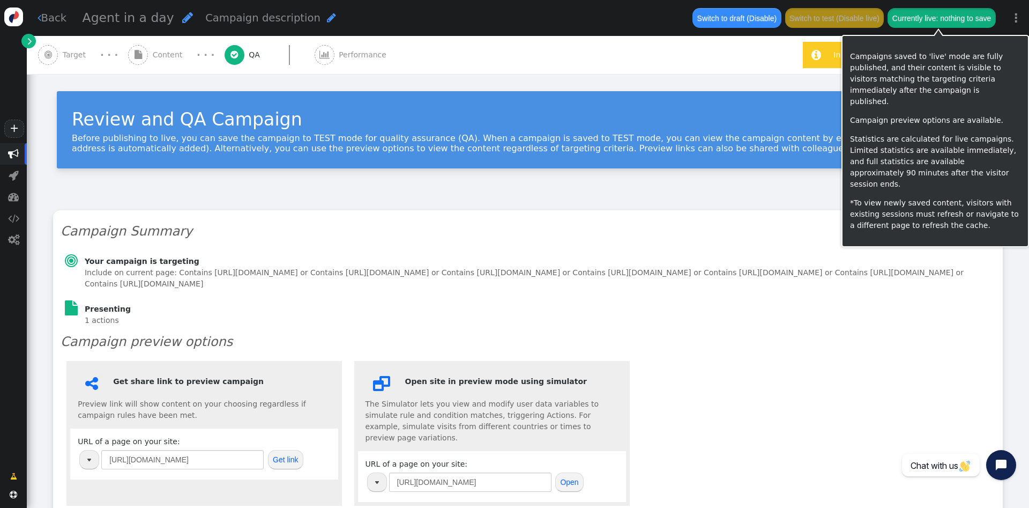
click at [940, 19] on button "Currently live: nothing to save" at bounding box center [942, 17] width 108 height 19
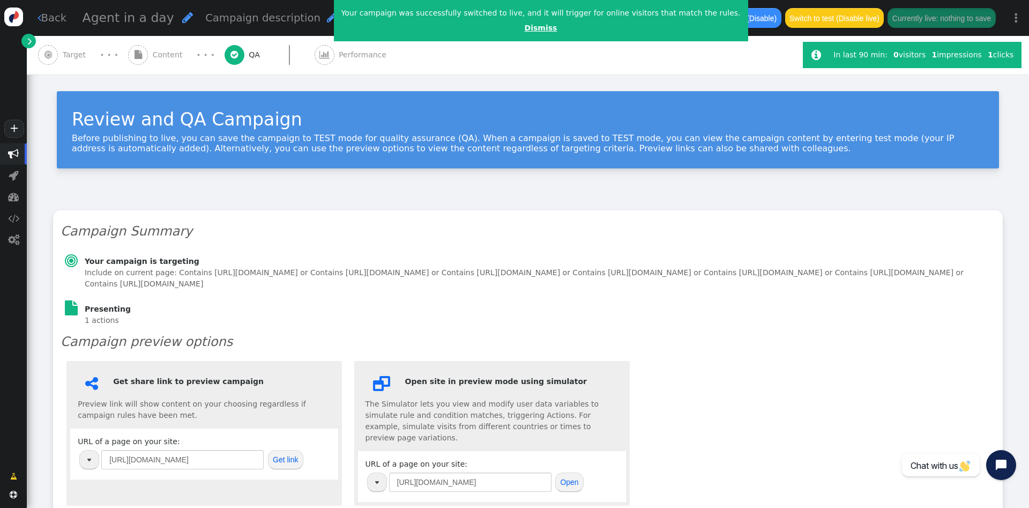
click at [525, 30] on link "Dismiss" at bounding box center [541, 28] width 33 height 9
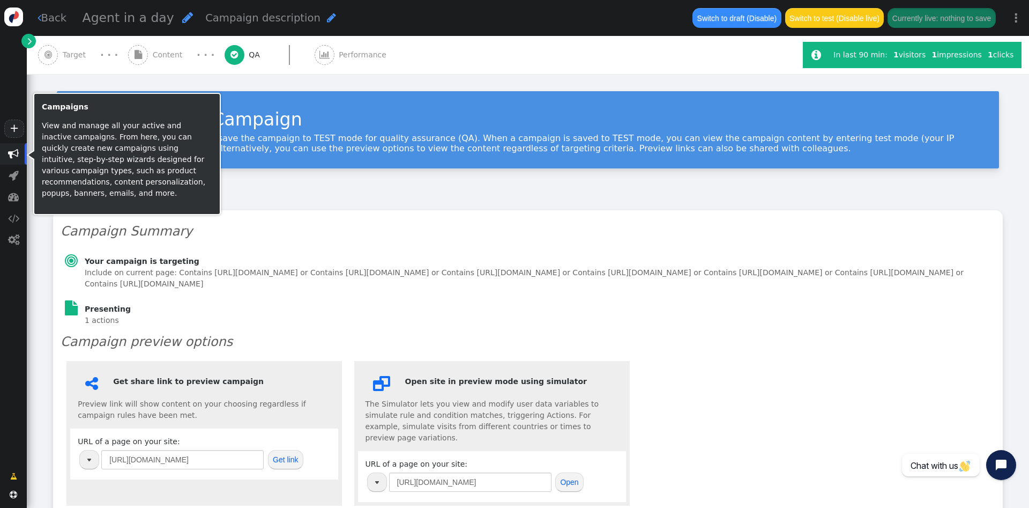
click at [11, 150] on span "" at bounding box center [13, 154] width 11 height 11
